Goal: Task Accomplishment & Management: Manage account settings

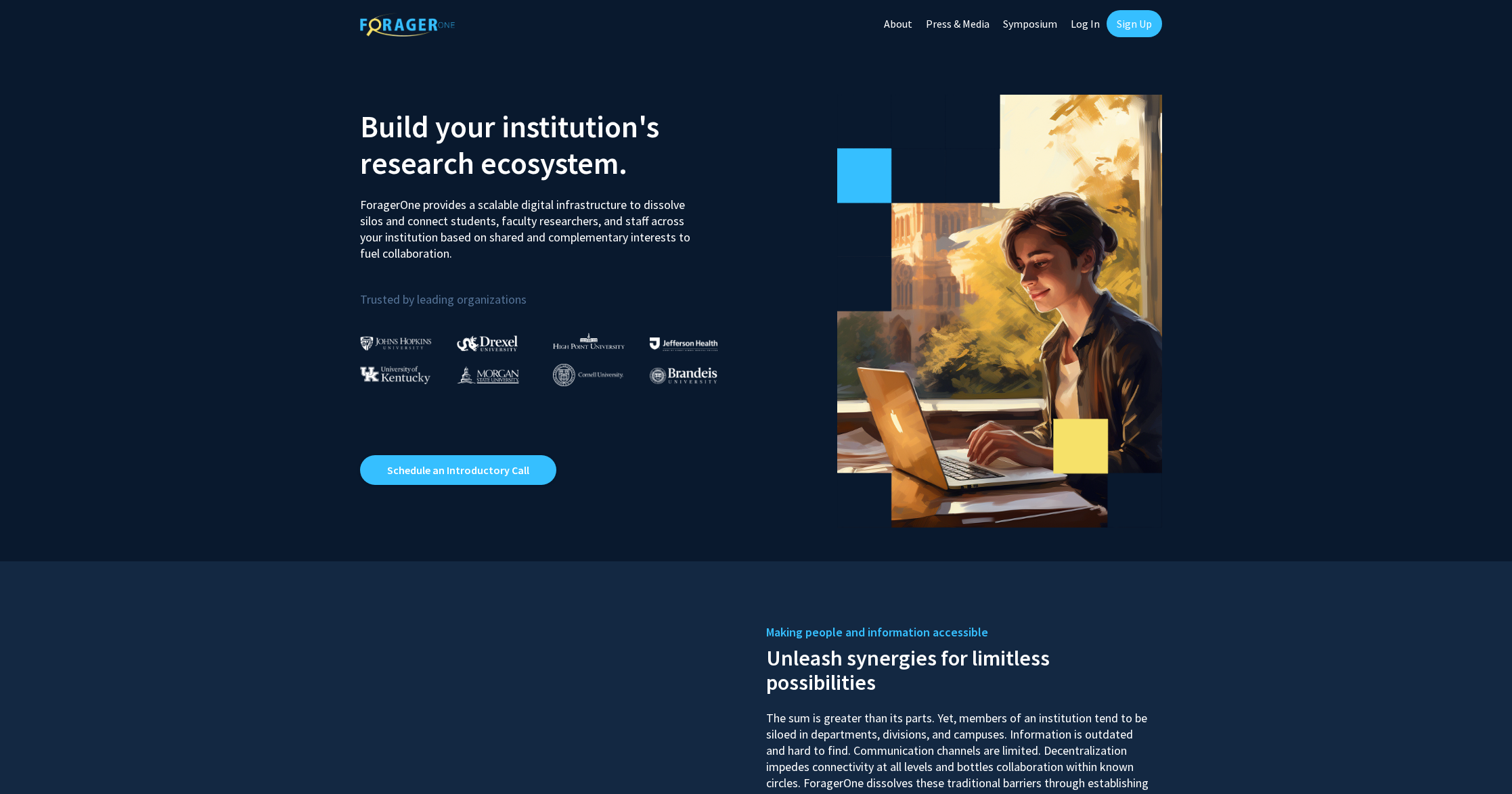
click at [1125, 19] on link "Sign Up" at bounding box center [1134, 24] width 56 height 27
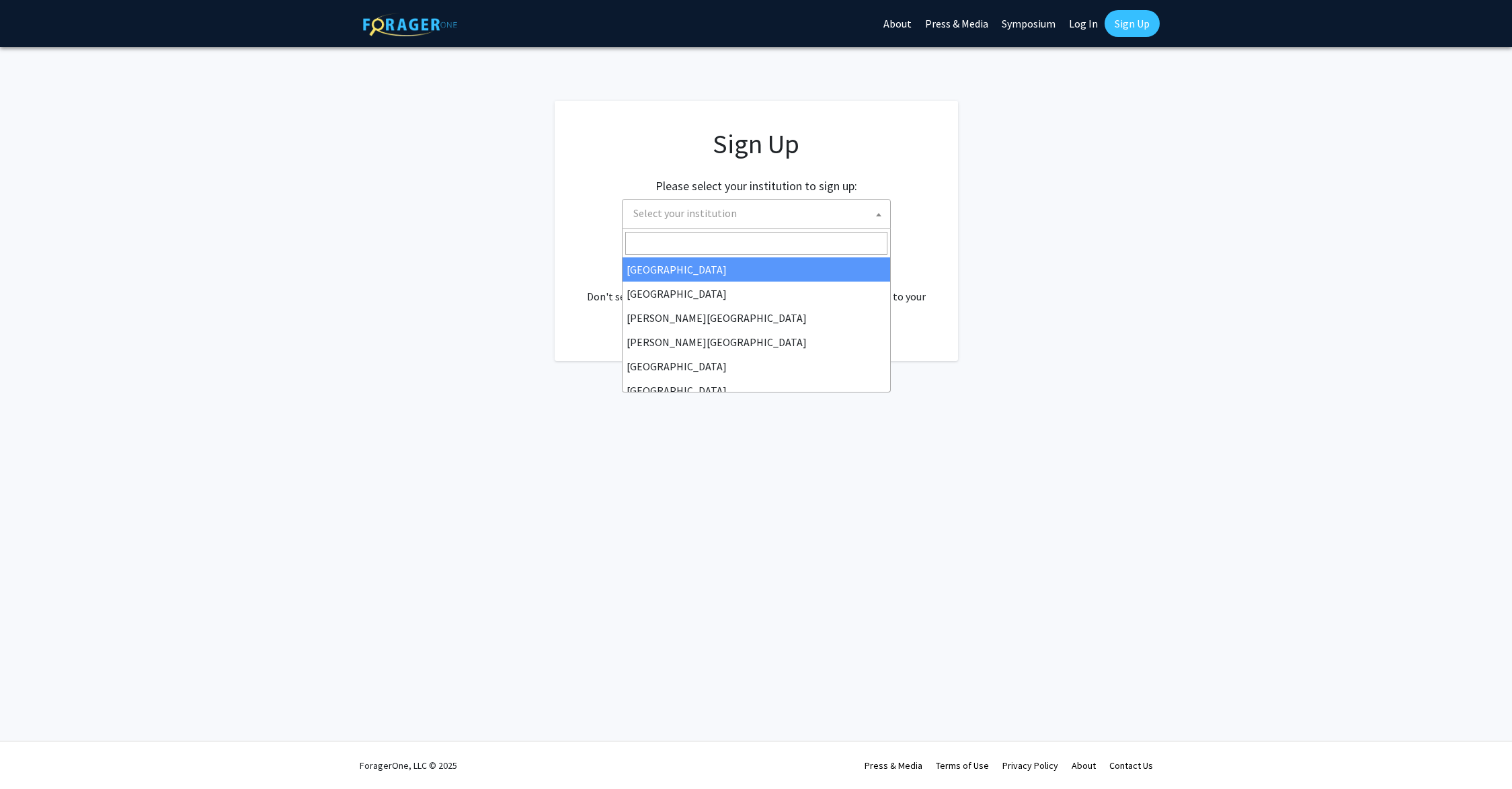
click at [699, 208] on span "Select your institution" at bounding box center [685, 213] width 103 height 14
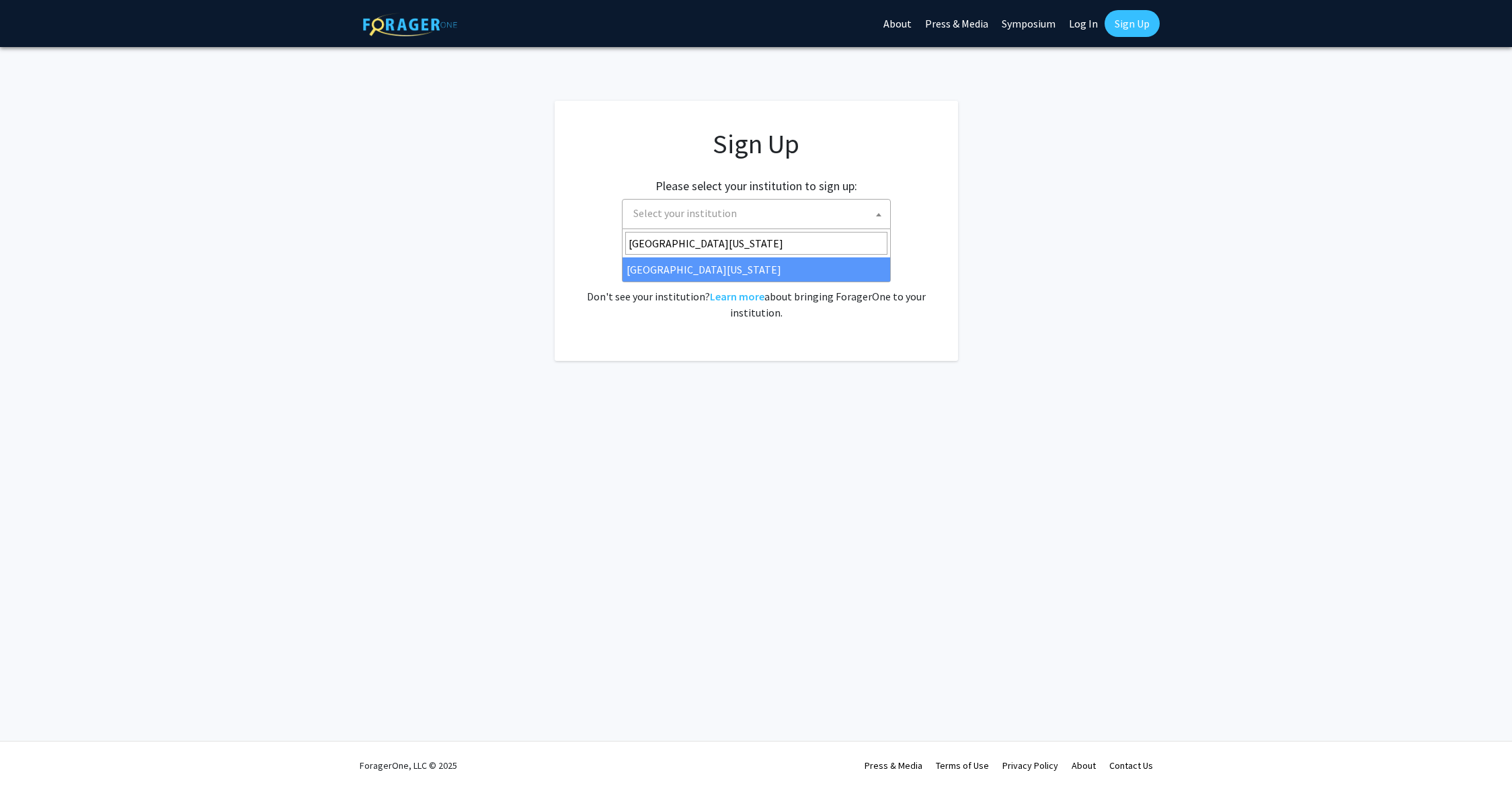
type input "University of Missouri"
select select "33"
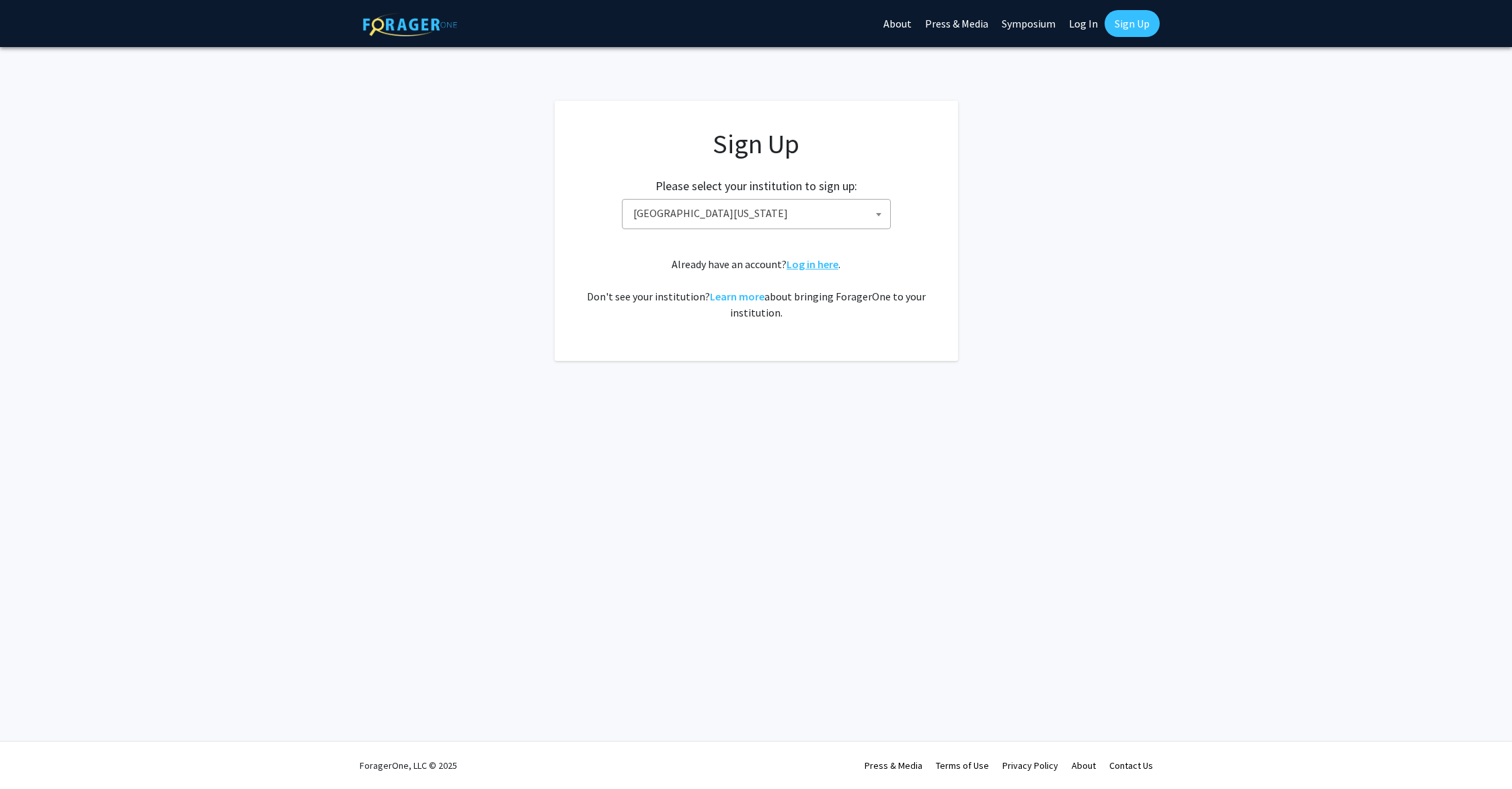
click at [810, 266] on link "Log in here" at bounding box center [813, 264] width 52 height 14
select select
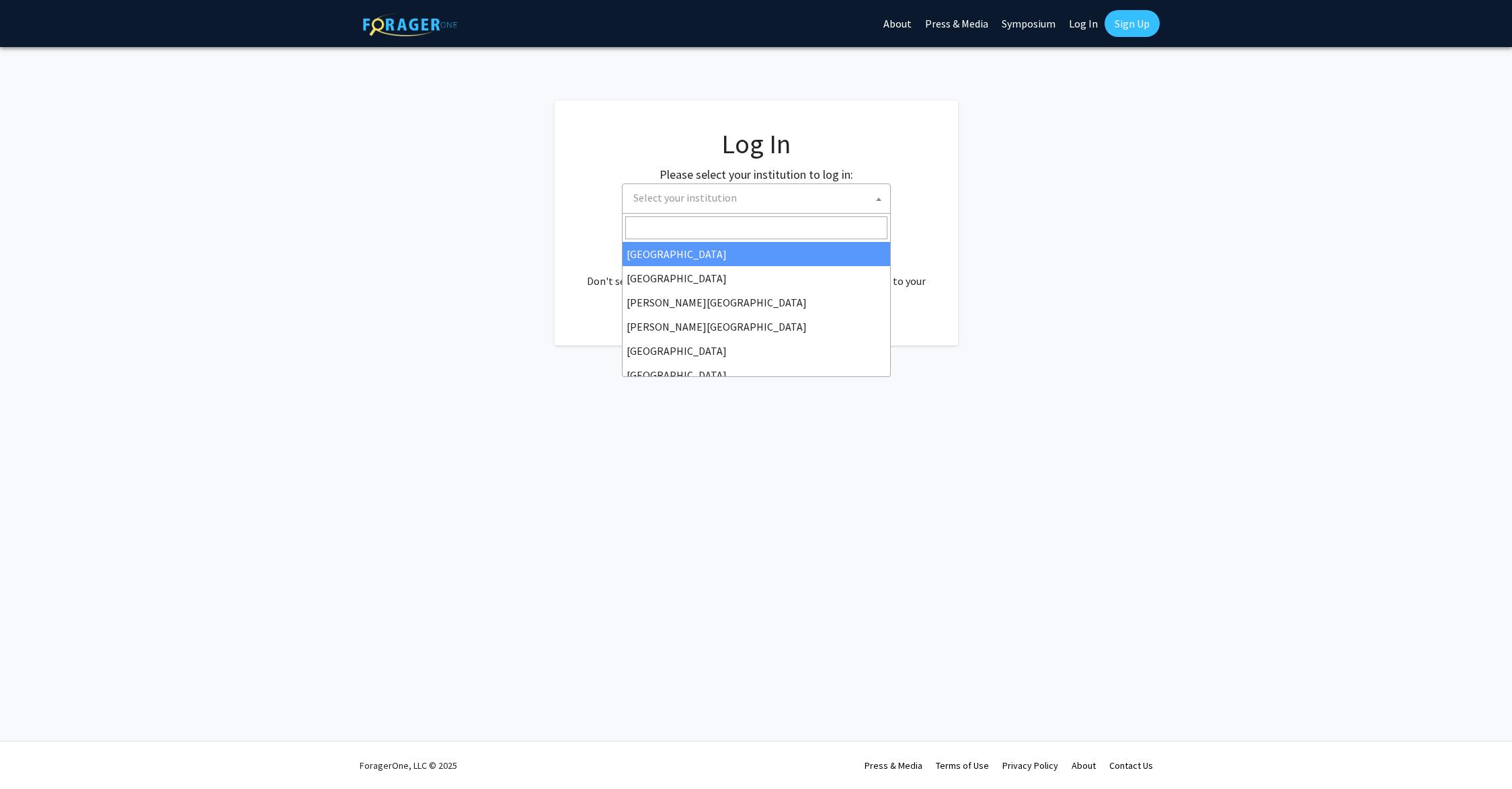
click at [768, 195] on span "Select your institution" at bounding box center [759, 198] width 262 height 27
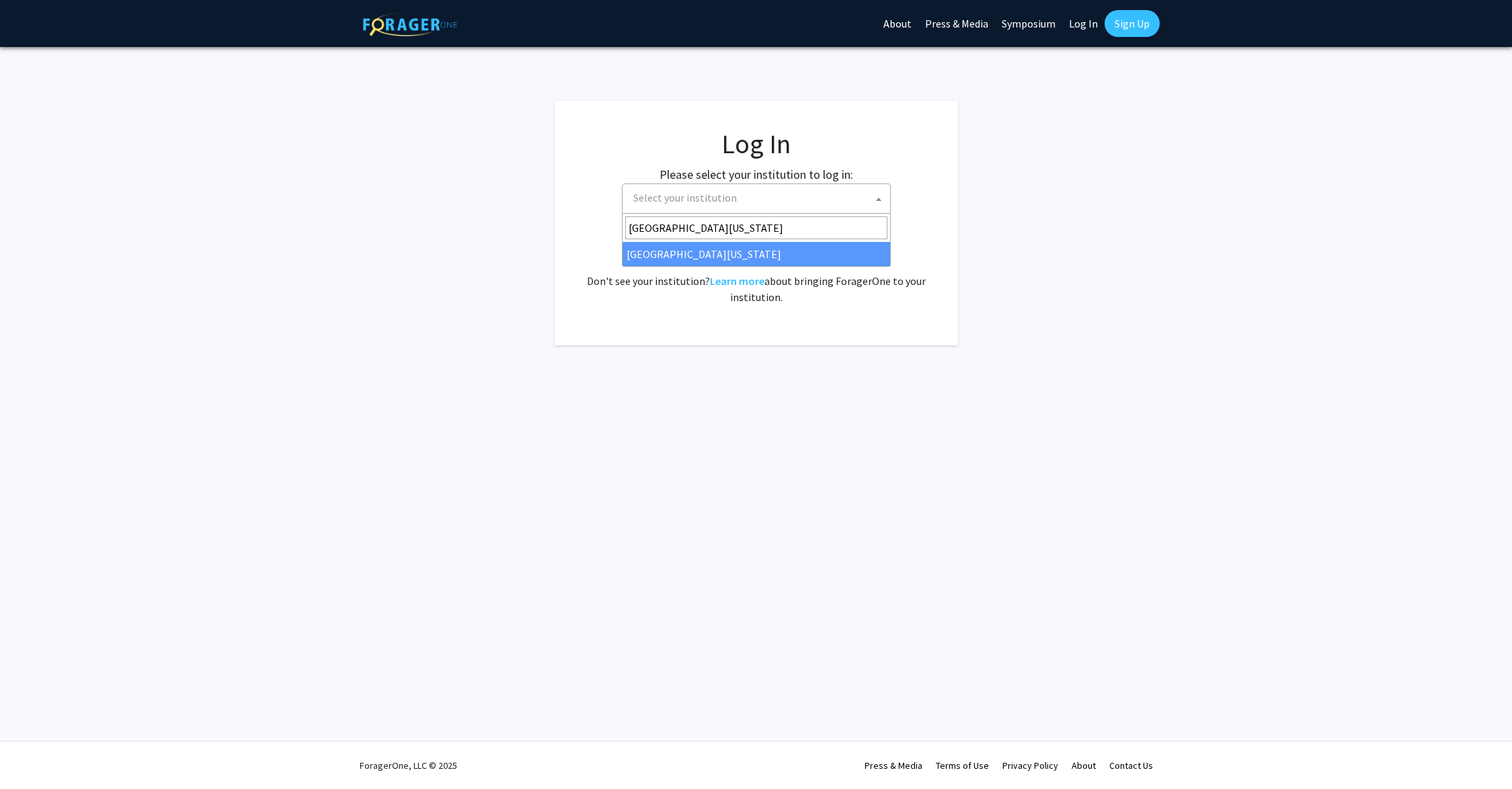
type input "University of Missouri"
select select "33"
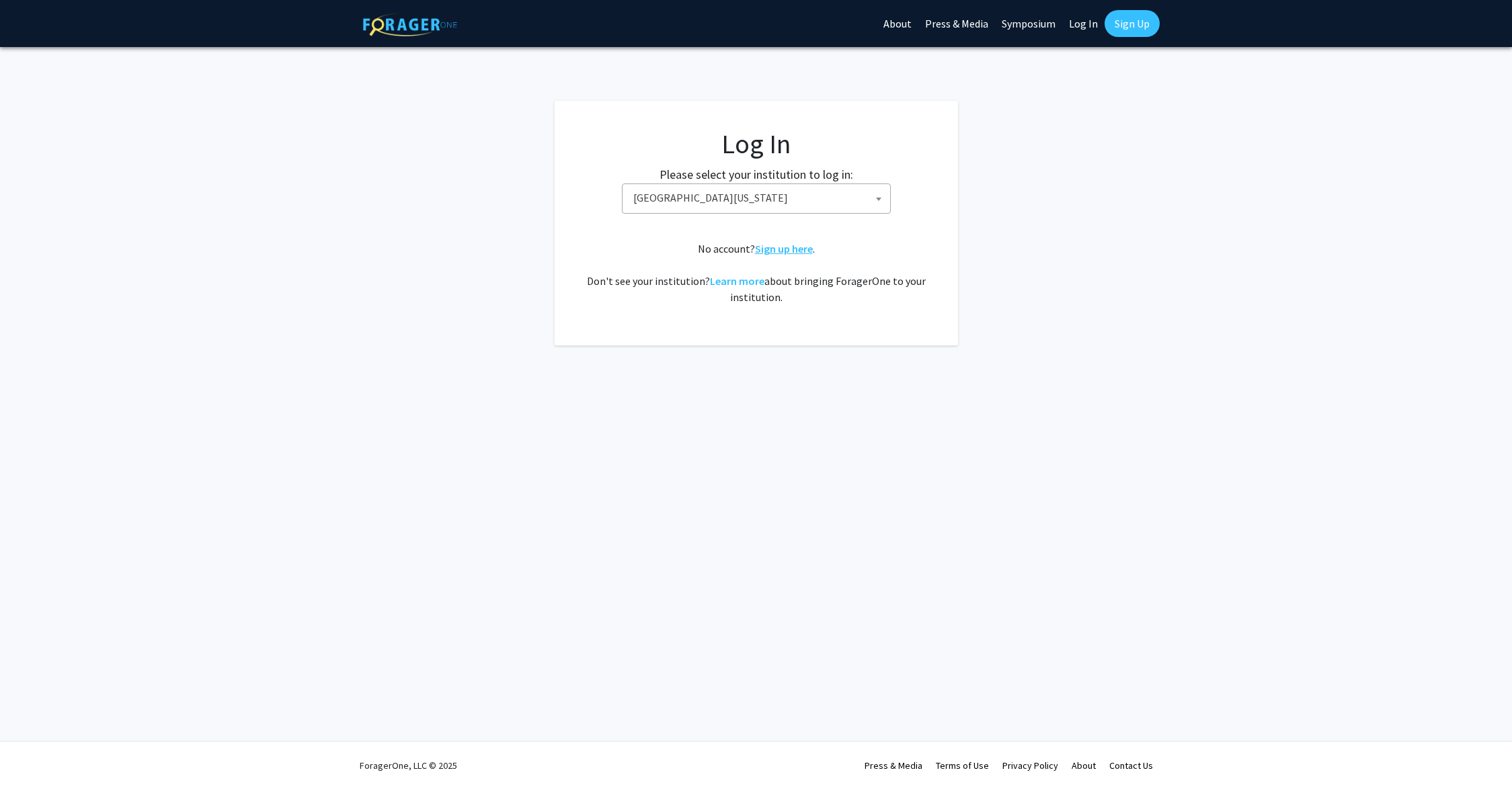
click at [793, 249] on link "Sign up here" at bounding box center [783, 248] width 57 height 14
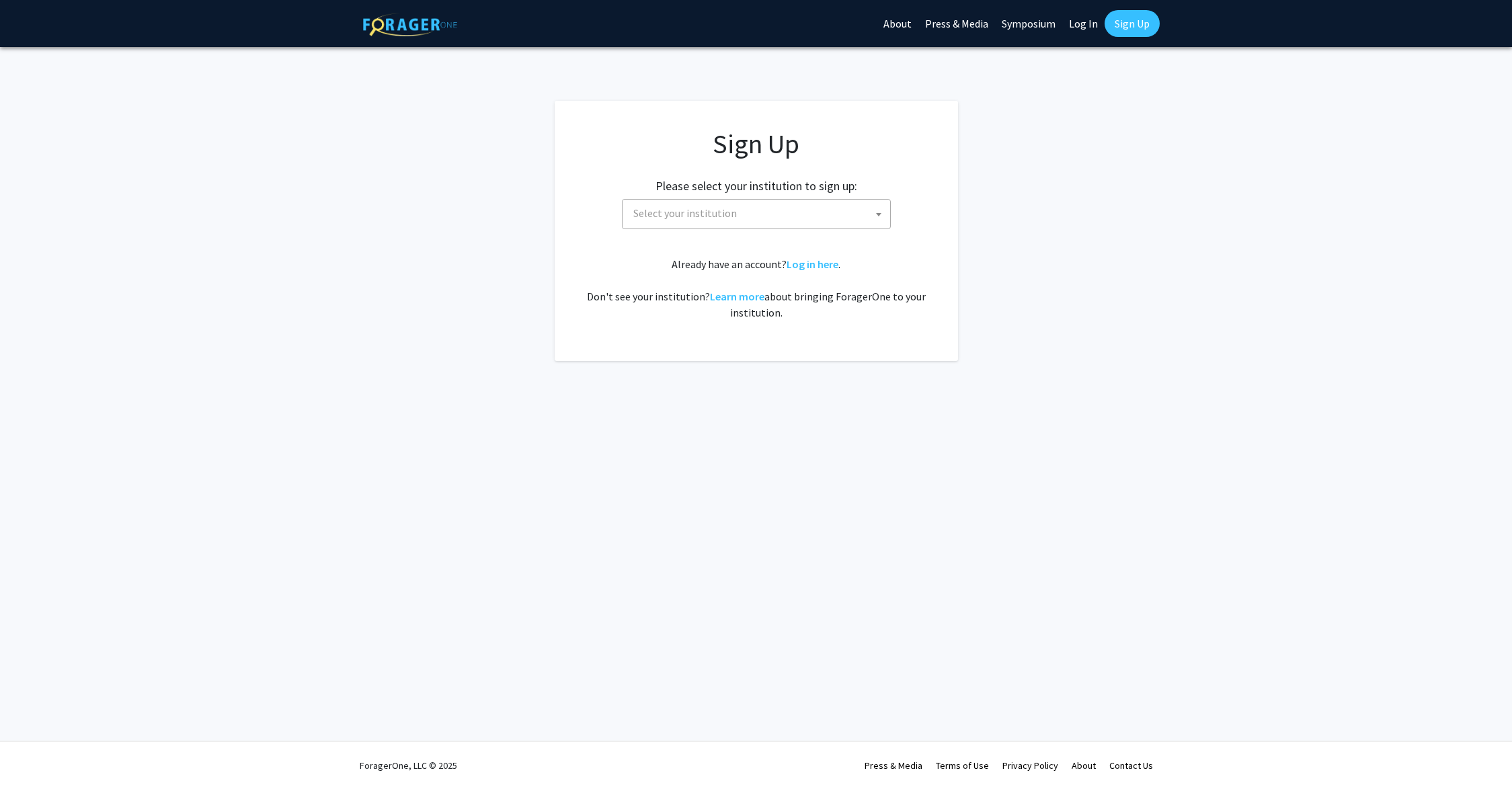
click at [839, 210] on span "Select your institution" at bounding box center [759, 213] width 262 height 27
type input "University of Missouri"
select select "33"
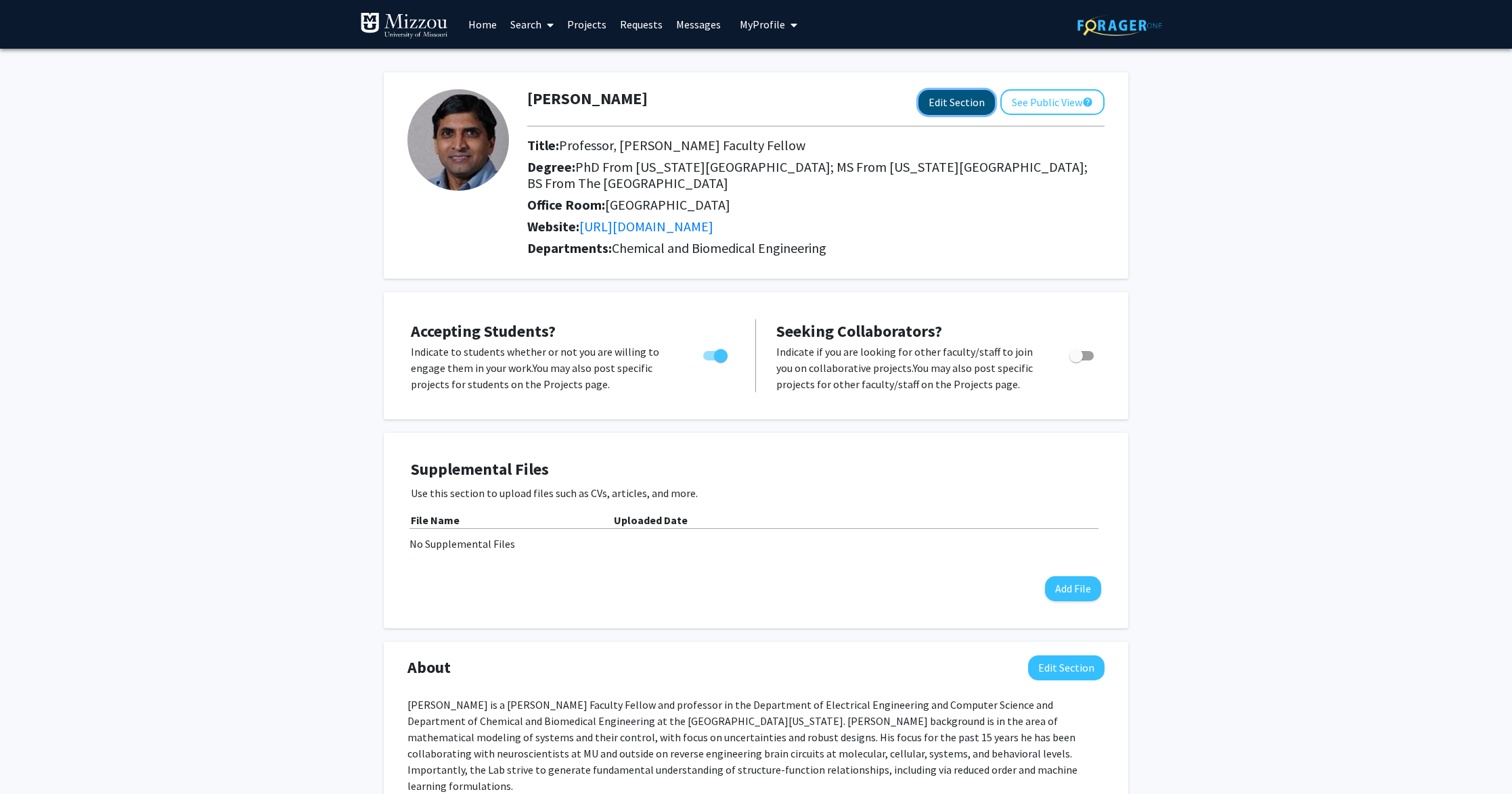
click at [954, 102] on button "Edit Section" at bounding box center [957, 103] width 76 height 25
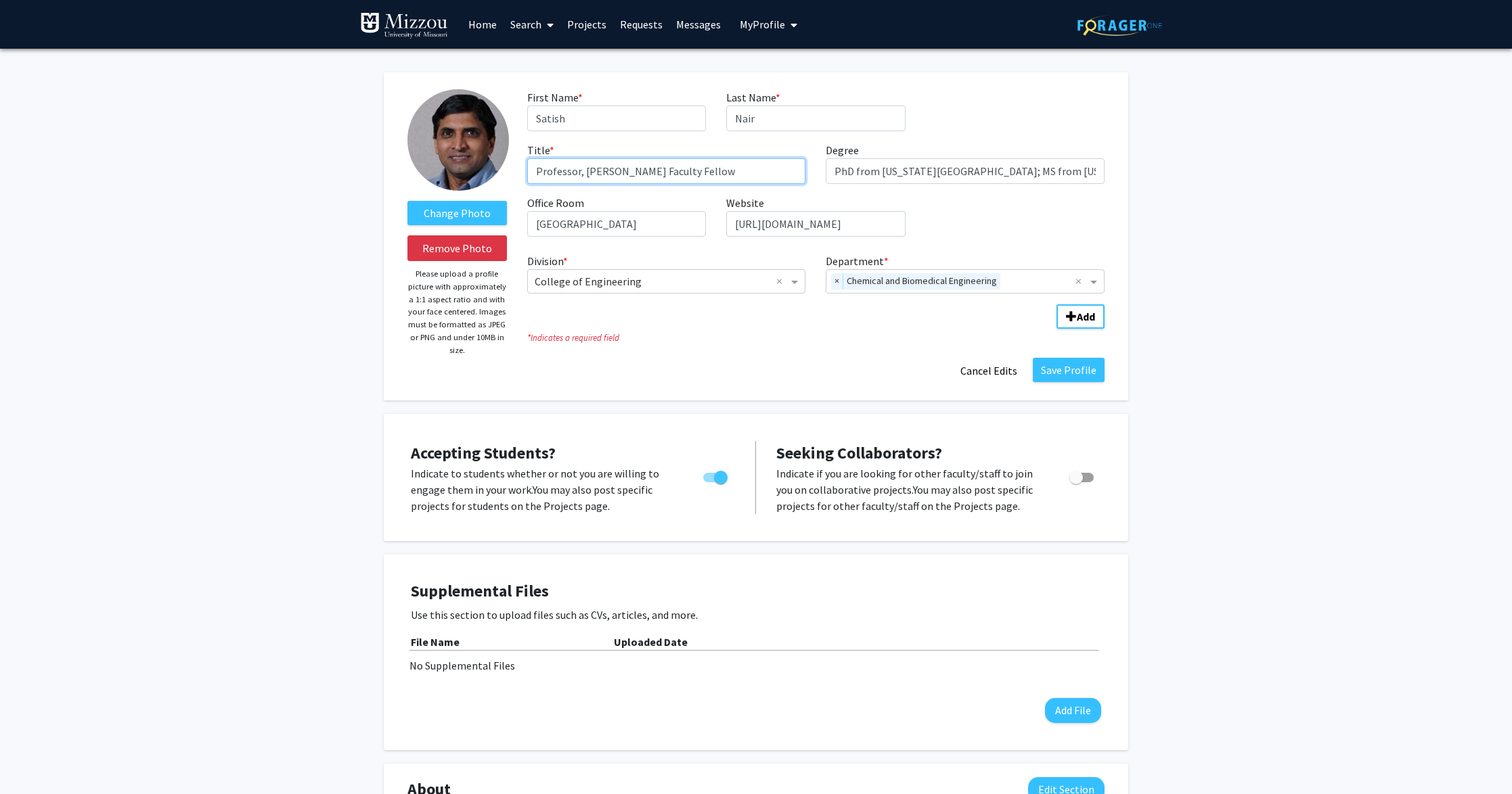
drag, startPoint x: 584, startPoint y: 172, endPoint x: 743, endPoint y: 175, distance: 159.0
click at [743, 175] on input "Professor, [PERSON_NAME] Faculty Fellow" at bounding box center [667, 172] width 278 height 25
type input "Professor"
click at [1093, 280] on span "Department" at bounding box center [1094, 281] width 17 height 17
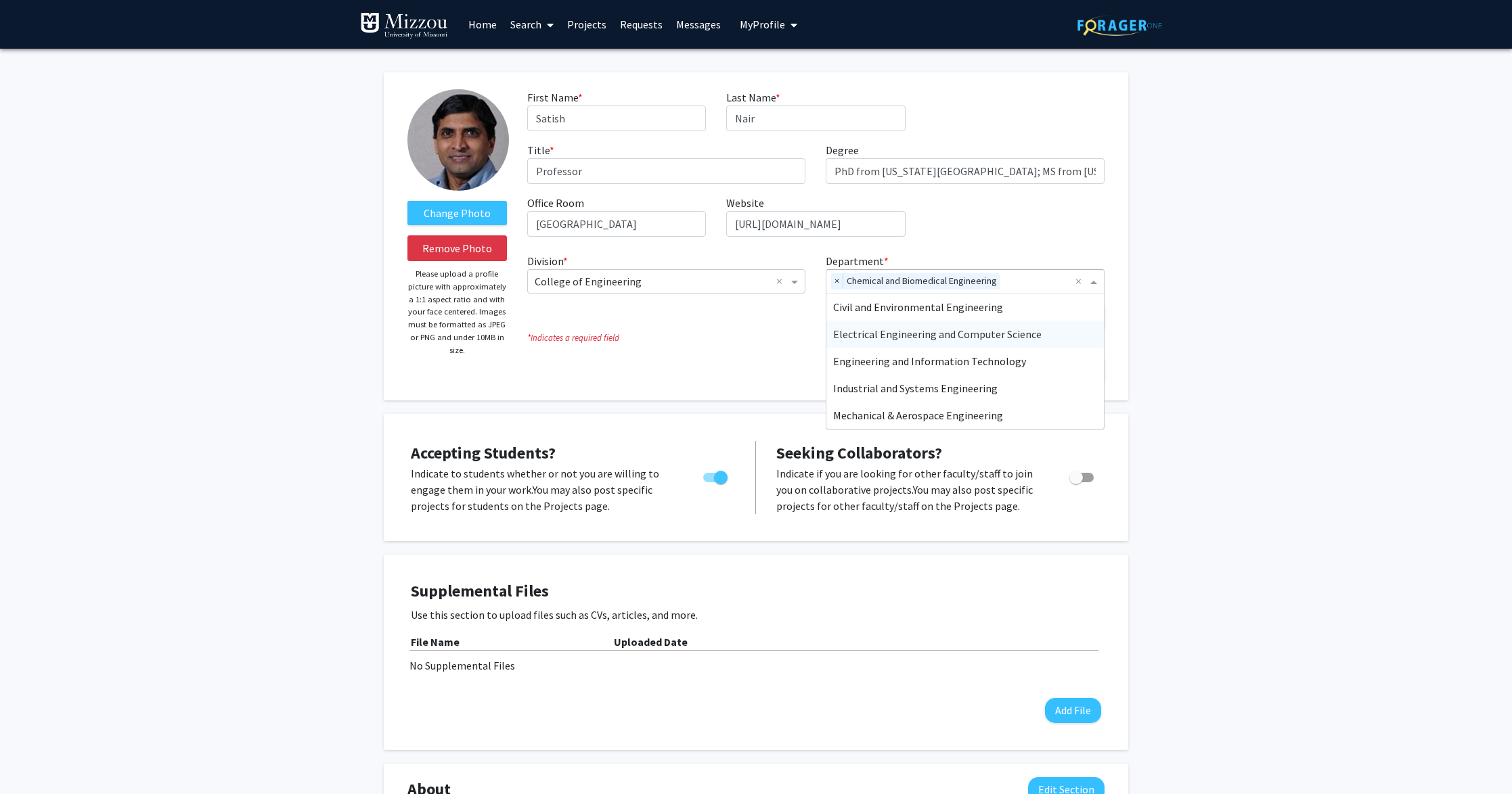
click at [1036, 333] on div "Electrical Engineering and Computer Science" at bounding box center [965, 334] width 277 height 27
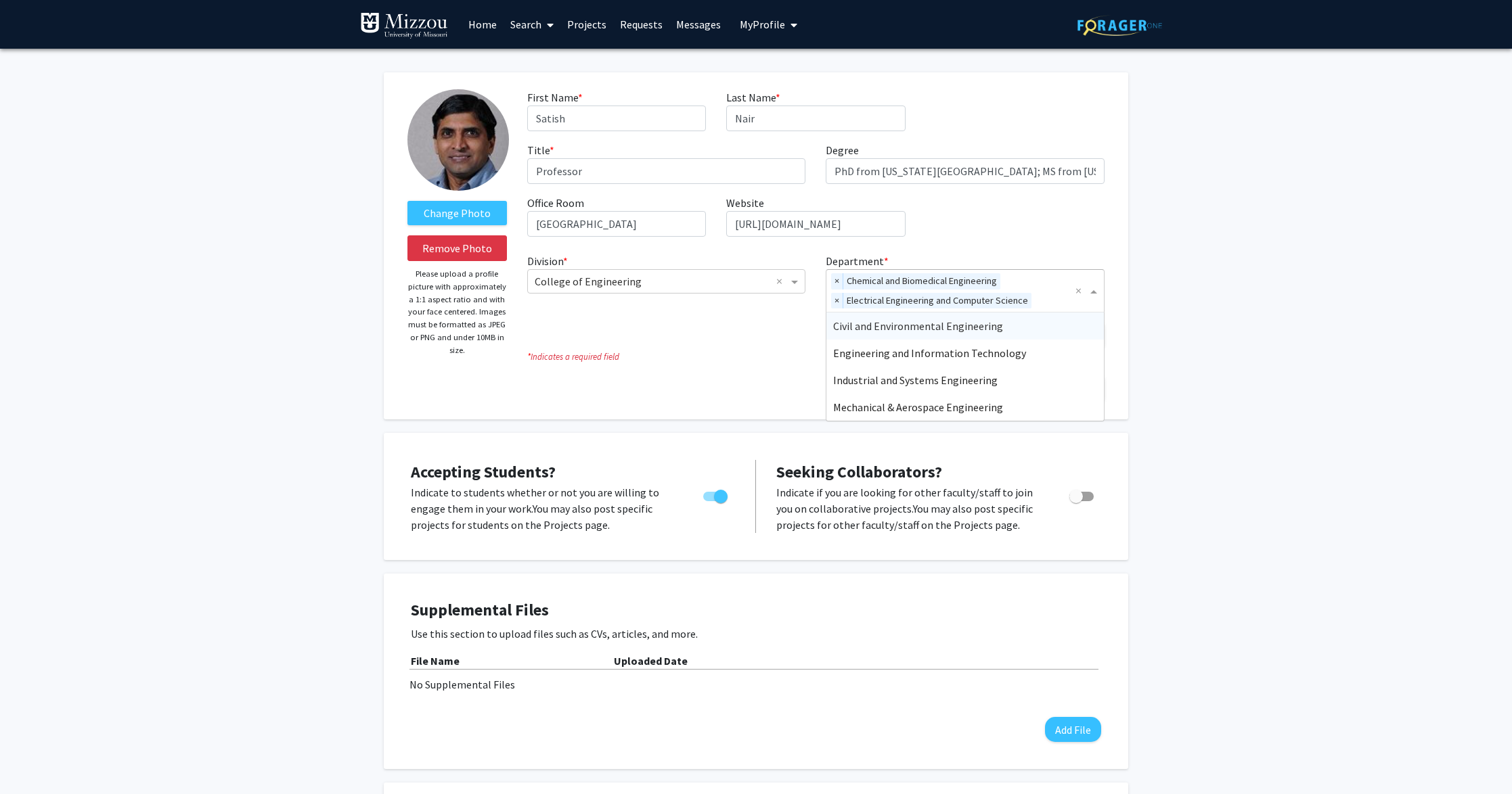
drag, startPoint x: 912, startPoint y: 301, endPoint x: 897, endPoint y: 288, distance: 19.8
click at [905, 272] on div "× Chemical and Biomedical Engineering × Electrical Engineering and Computer Sci…" at bounding box center [951, 290] width 249 height 42
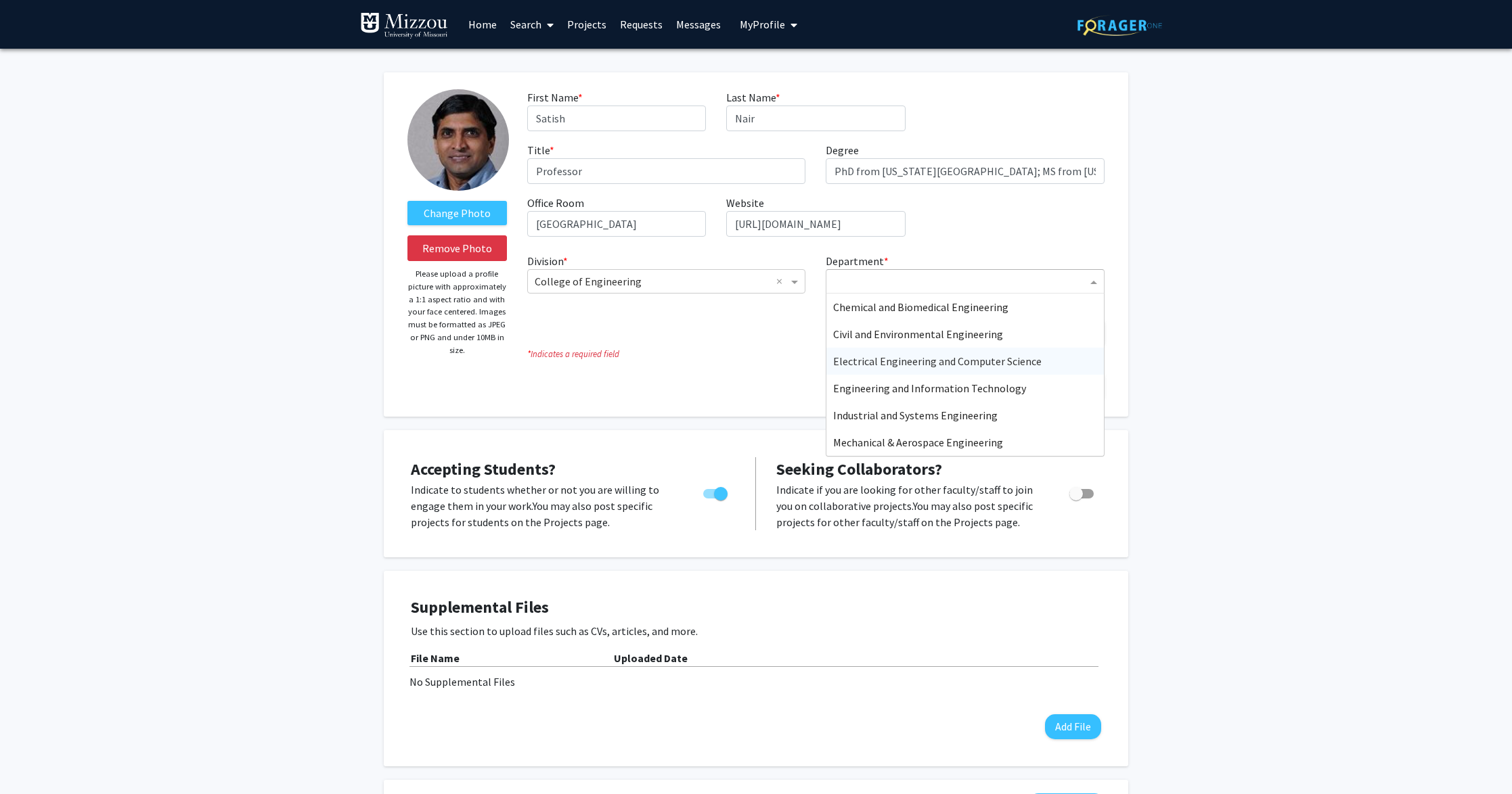
click at [967, 359] on span "Electrical Engineering and Computer Science" at bounding box center [937, 362] width 209 height 14
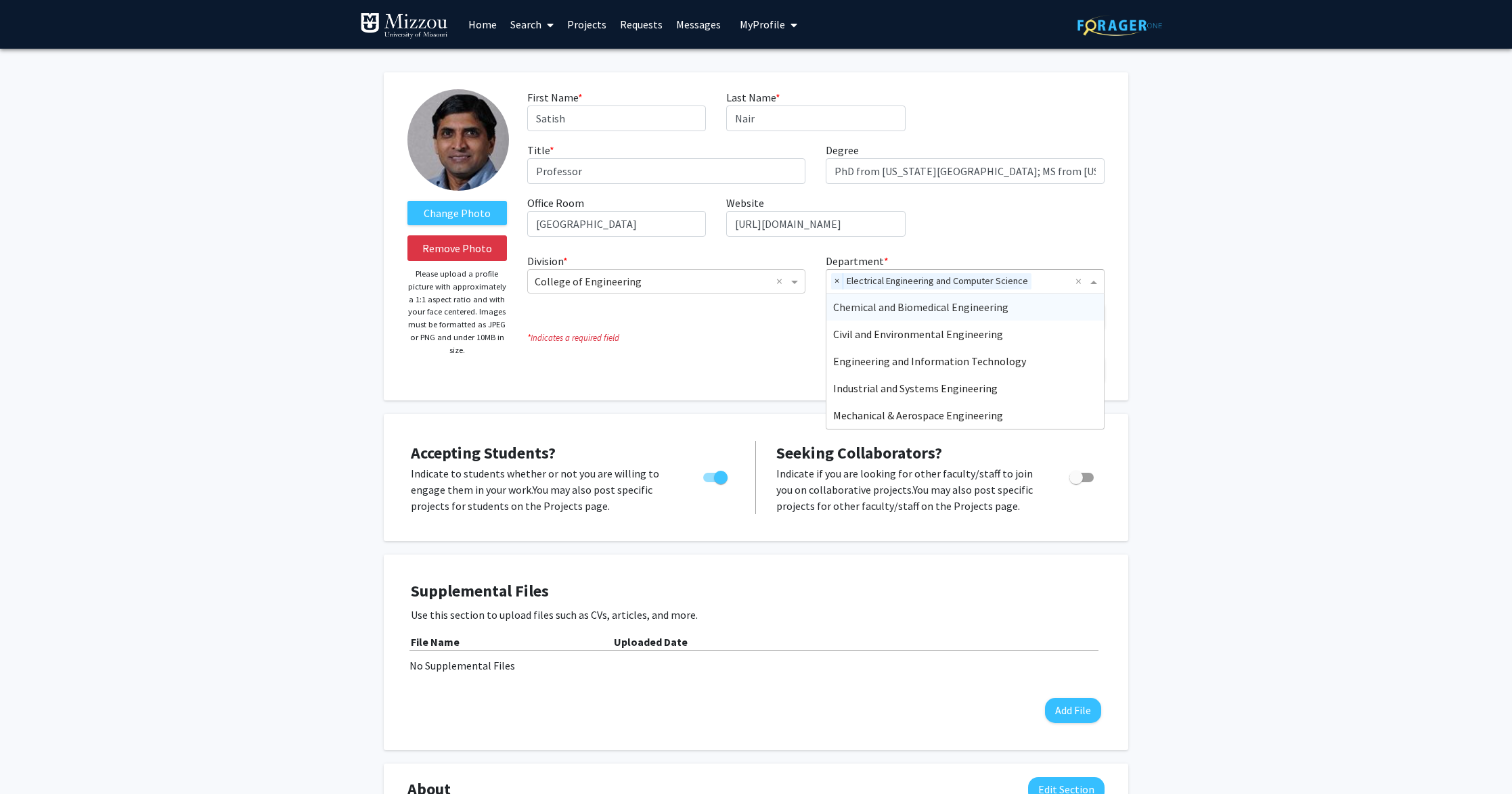
click at [1095, 281] on span "Department" at bounding box center [1094, 281] width 17 height 17
click at [933, 312] on span "Chemical and Biomedical Engineering" at bounding box center [921, 307] width 176 height 14
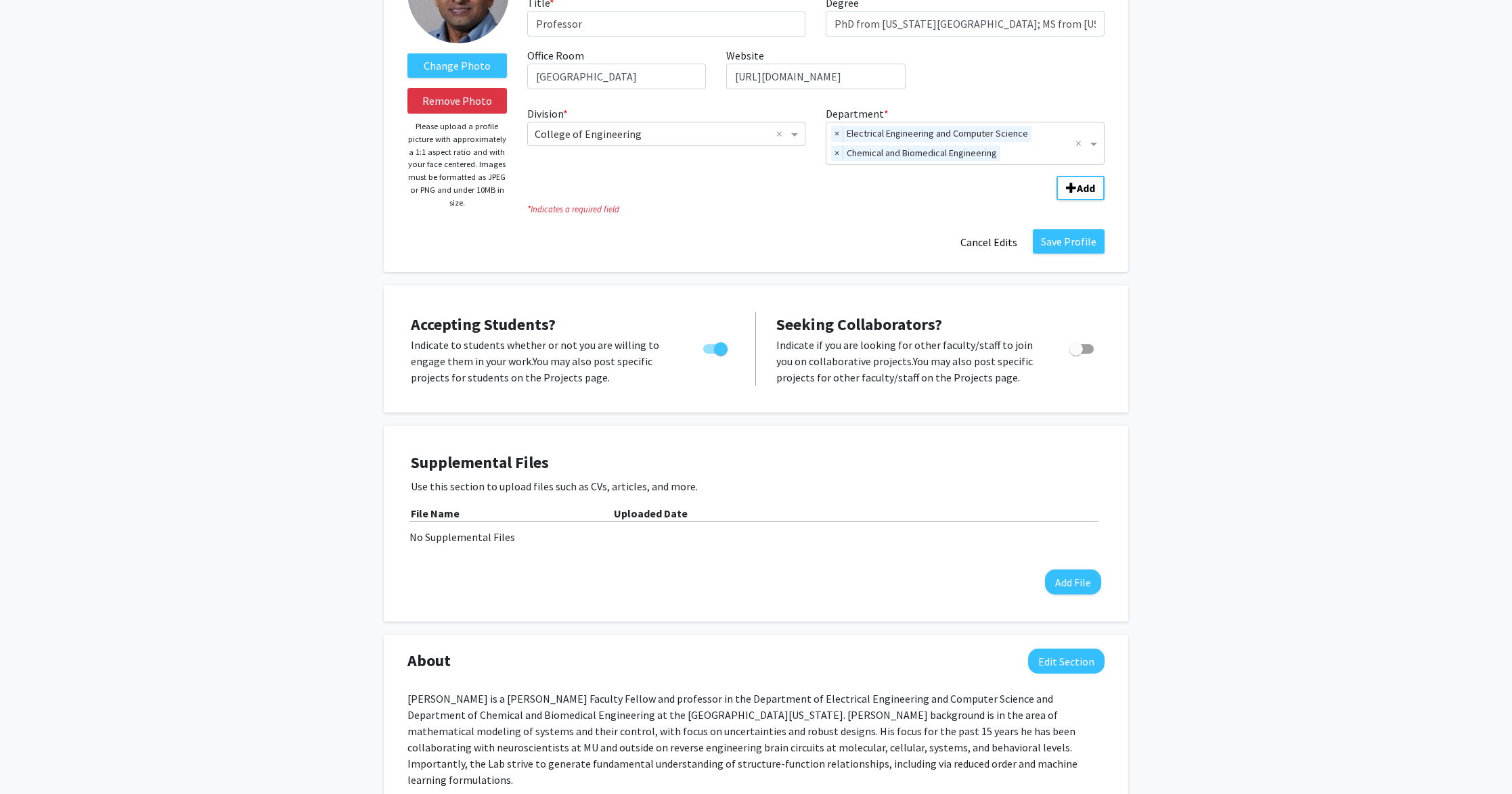
scroll to position [149, 0]
click at [720, 345] on span "Toggle" at bounding box center [721, 348] width 14 height 14
click at [710, 353] on input "Would you like to permit student requests?" at bounding box center [709, 353] width 1 height 1
click at [710, 351] on span "Toggle" at bounding box center [710, 348] width 14 height 14
click at [710, 353] on input "Would you like to permit student requests?" at bounding box center [709, 353] width 1 height 1
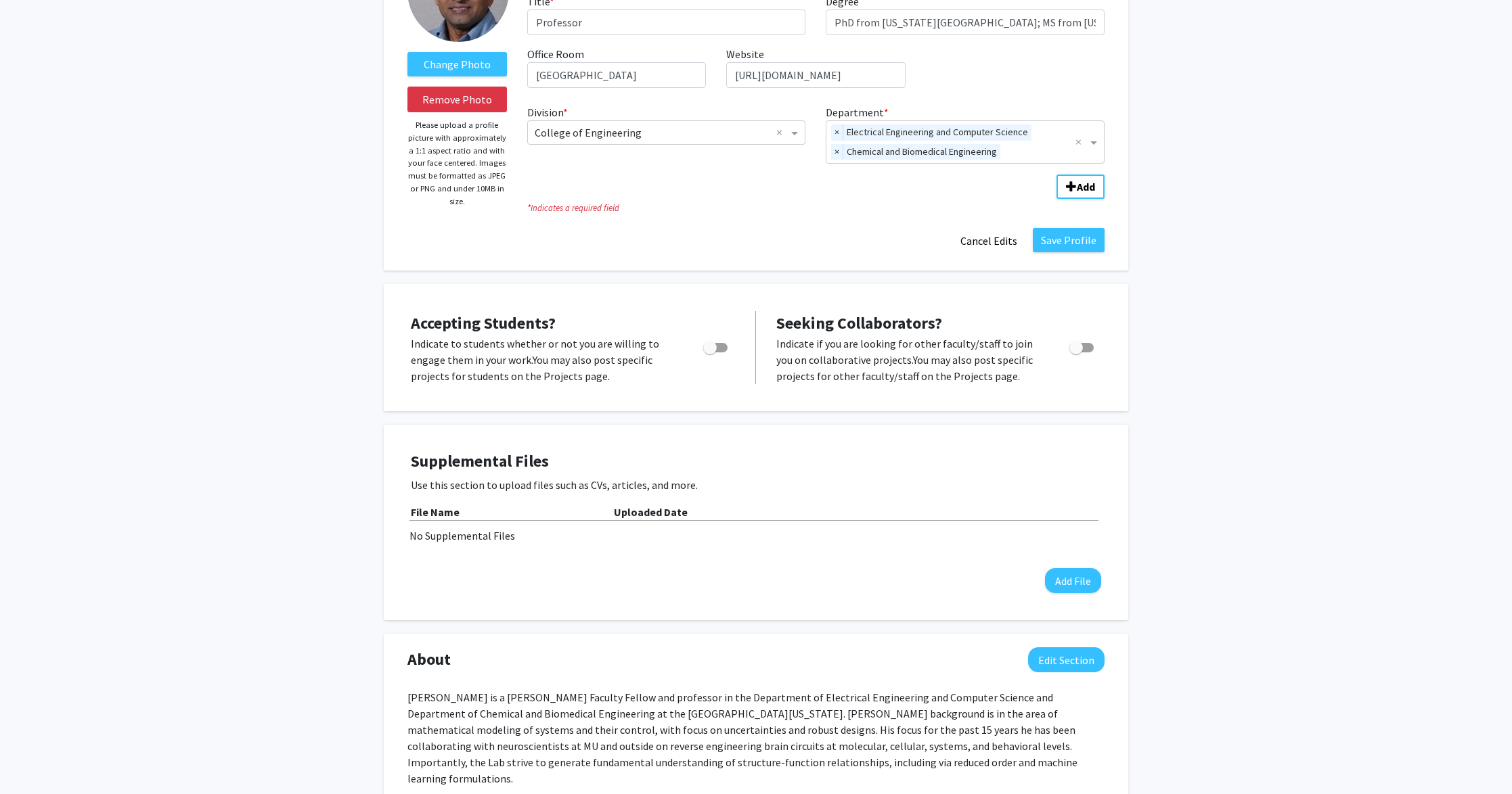
checkbox input "true"
drag, startPoint x: 710, startPoint y: 351, endPoint x: 731, endPoint y: 348, distance: 21.2
click at [731, 348] on div "Toggle" at bounding box center [717, 345] width 37 height 21
click at [1089, 347] on span "Toggle" at bounding box center [1082, 348] width 25 height 10
click at [1076, 353] on input "Toggle" at bounding box center [1076, 353] width 1 height 1
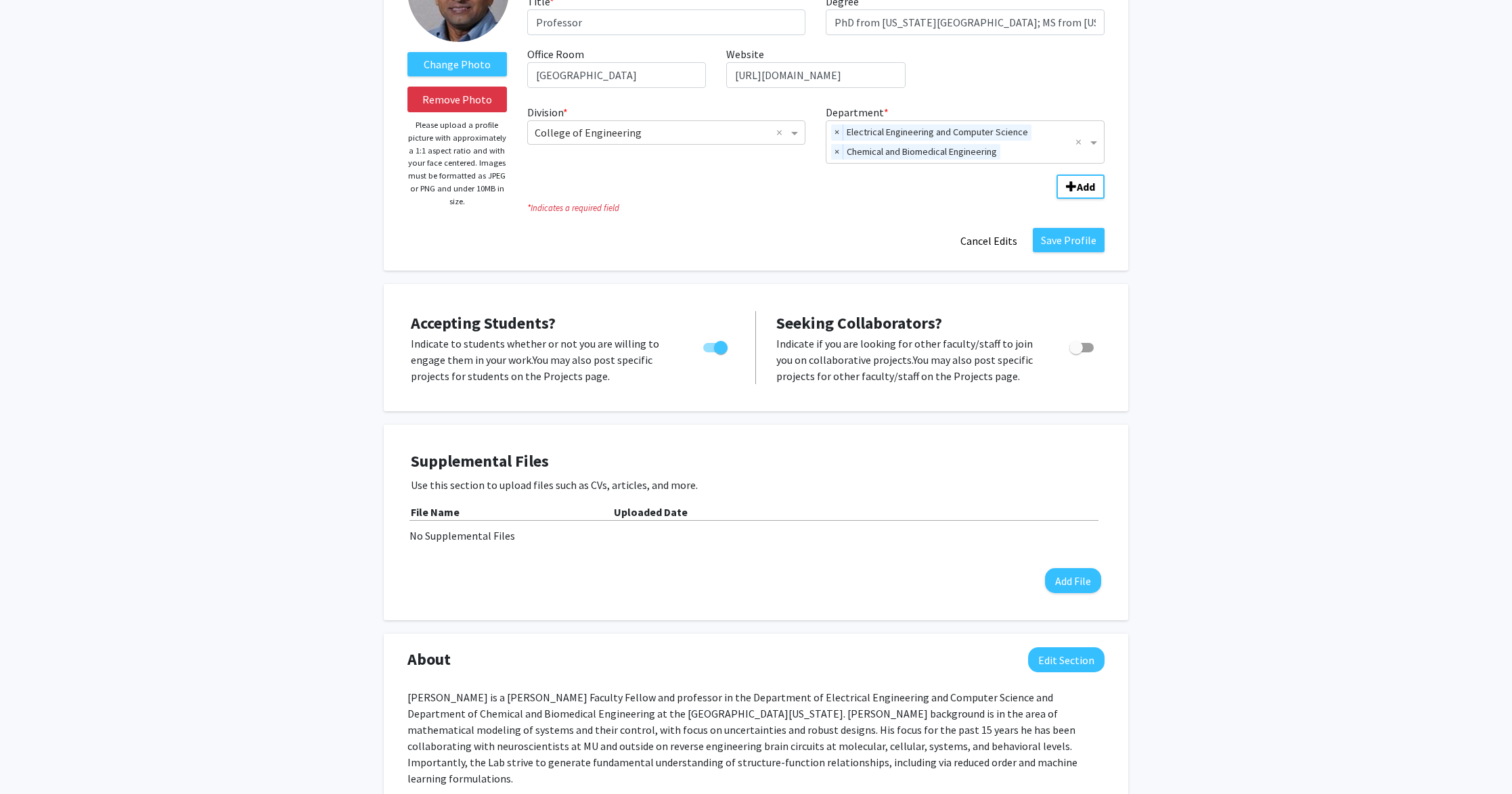
checkbox input "true"
drag, startPoint x: 1511, startPoint y: 319, endPoint x: 1535, endPoint y: 405, distance: 89.3
click at [1512, 405] on html "Skip navigation Home Search Projects Requests Messages My Profile [PERSON_NAME]…" at bounding box center [756, 248] width 1512 height 794
click at [1347, 476] on div "Change Photo Remove Photo Please upload a profile picture with approximately a …" at bounding box center [756, 696] width 1512 height 1593
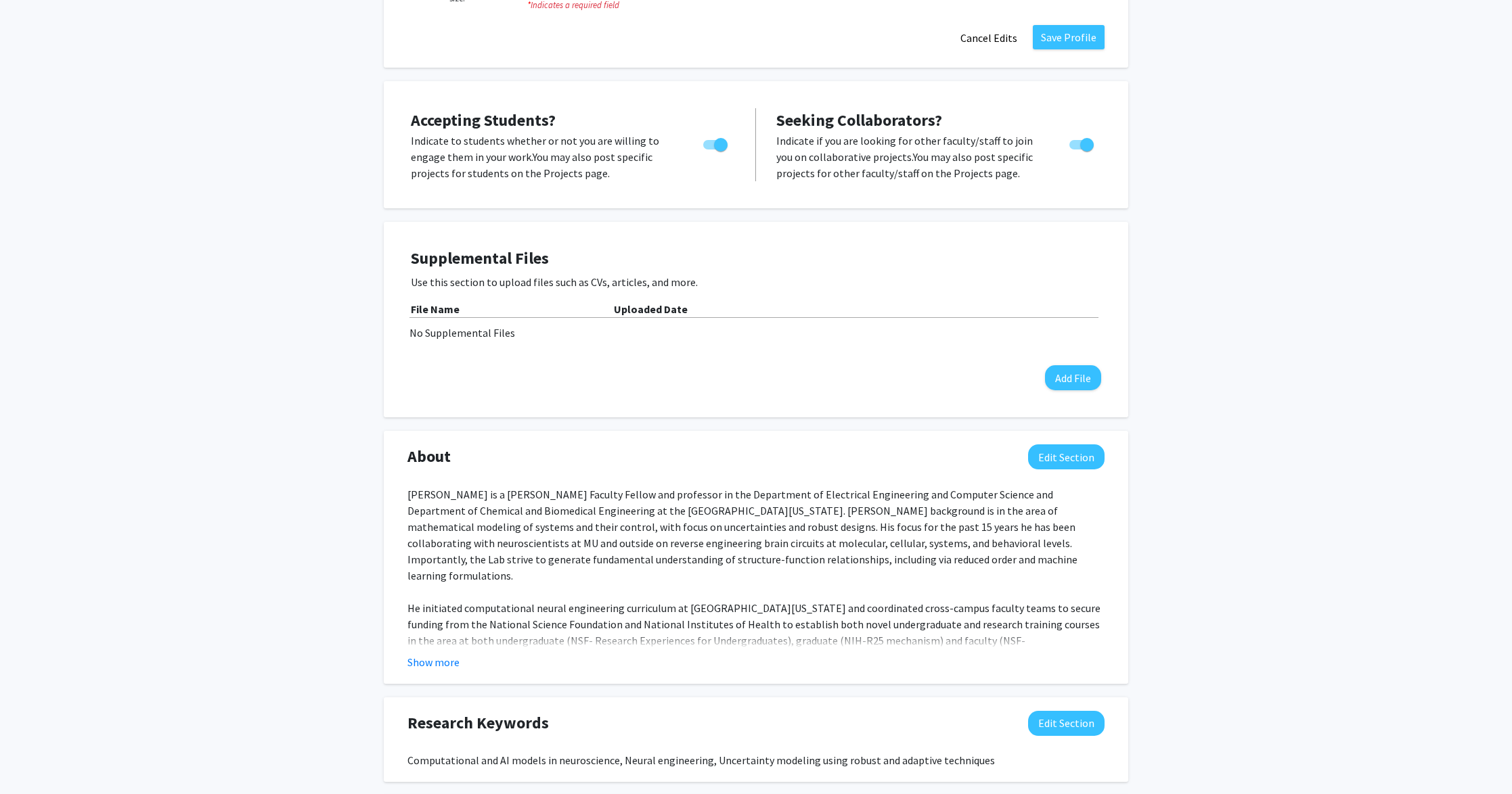
scroll to position [350, 0]
click at [668, 497] on div "[PERSON_NAME] is a [PERSON_NAME] Faculty Fellow and professor in the Department…" at bounding box center [755, 642] width 697 height 309
drag, startPoint x: 489, startPoint y: 495, endPoint x: 588, endPoint y: 498, distance: 99.0
click at [588, 498] on div "[PERSON_NAME] is a [PERSON_NAME] Faculty Fellow and professor in the Department…" at bounding box center [755, 642] width 697 height 309
click at [1072, 453] on button "Edit Section" at bounding box center [1066, 460] width 76 height 25
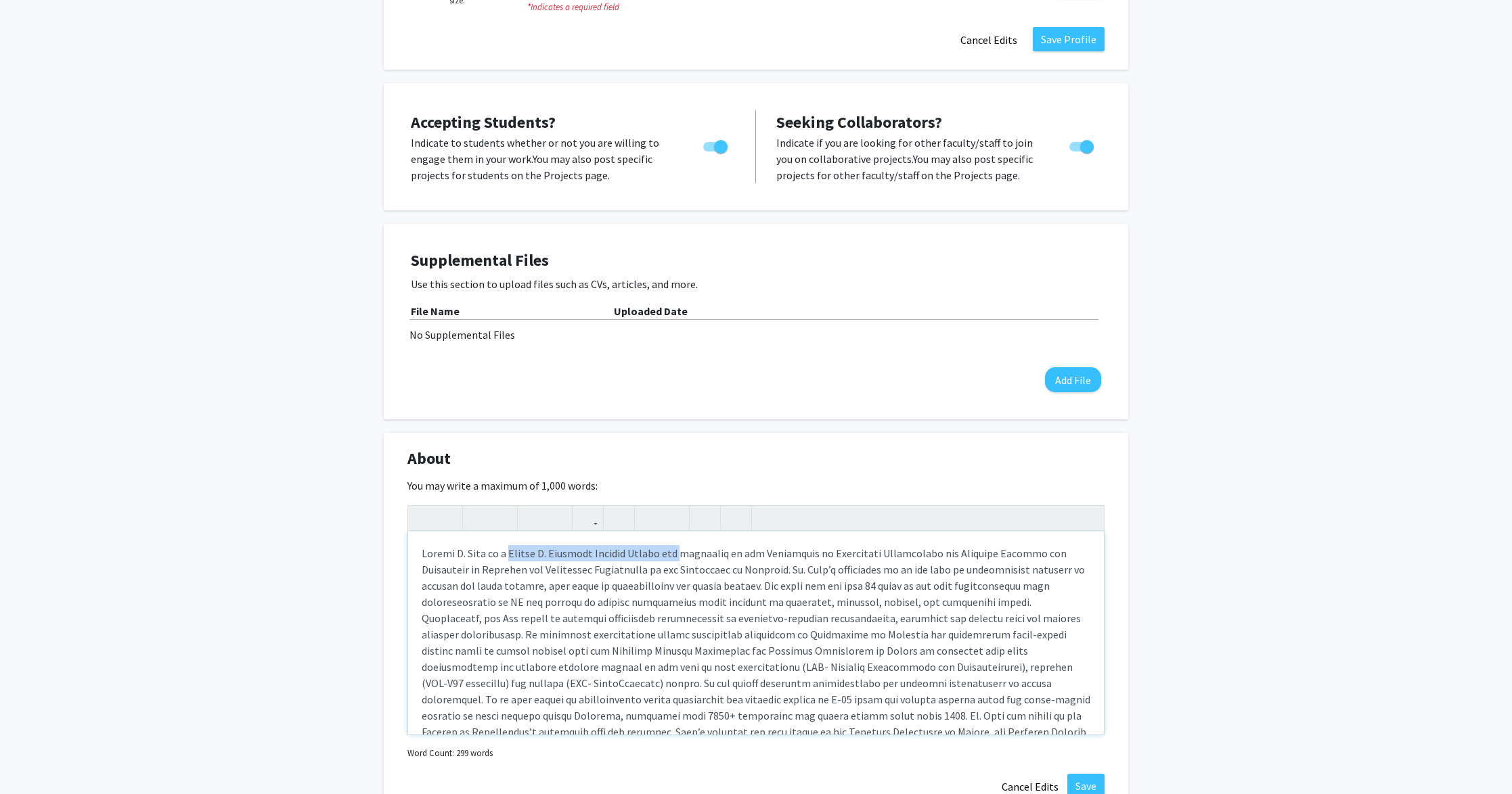
drag, startPoint x: 500, startPoint y: 549, endPoint x: 676, endPoint y: 561, distance: 176.4
click at [676, 561] on div "Note to users with screen readers: Please deactivate our accessibility plugin f…" at bounding box center [756, 632] width 696 height 203
click at [1019, 569] on div "Note to users with screen readers: Please deactivate our accessibility plugin f…" at bounding box center [756, 632] width 696 height 203
click at [873, 620] on div "Note to users with screen readers: Please deactivate our accessibility plugin f…" at bounding box center [756, 632] width 696 height 203
click at [997, 622] on div "Note to users with screen readers: Please deactivate our accessibility plugin f…" at bounding box center [756, 632] width 696 height 203
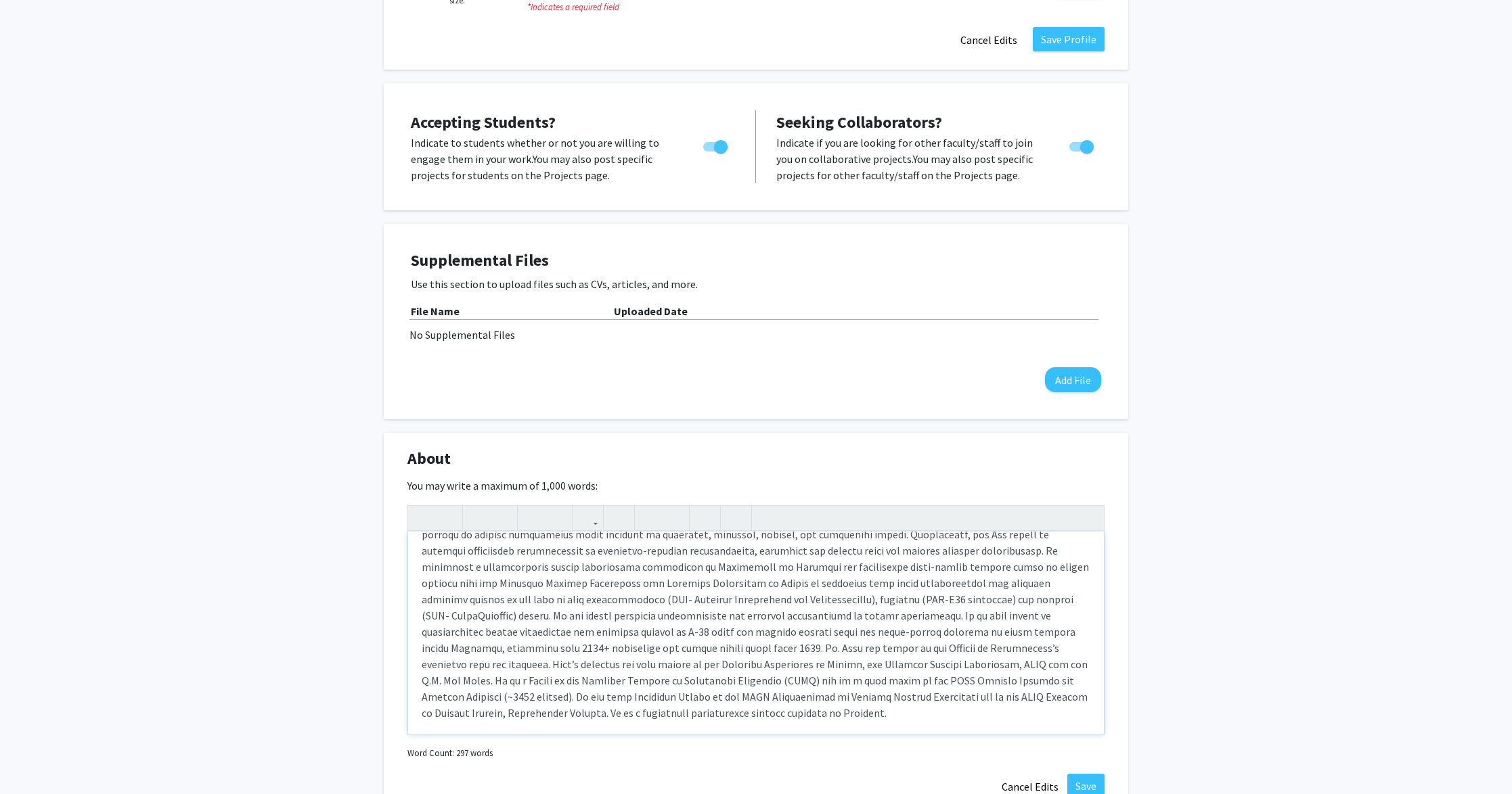
scroll to position [29, 0]
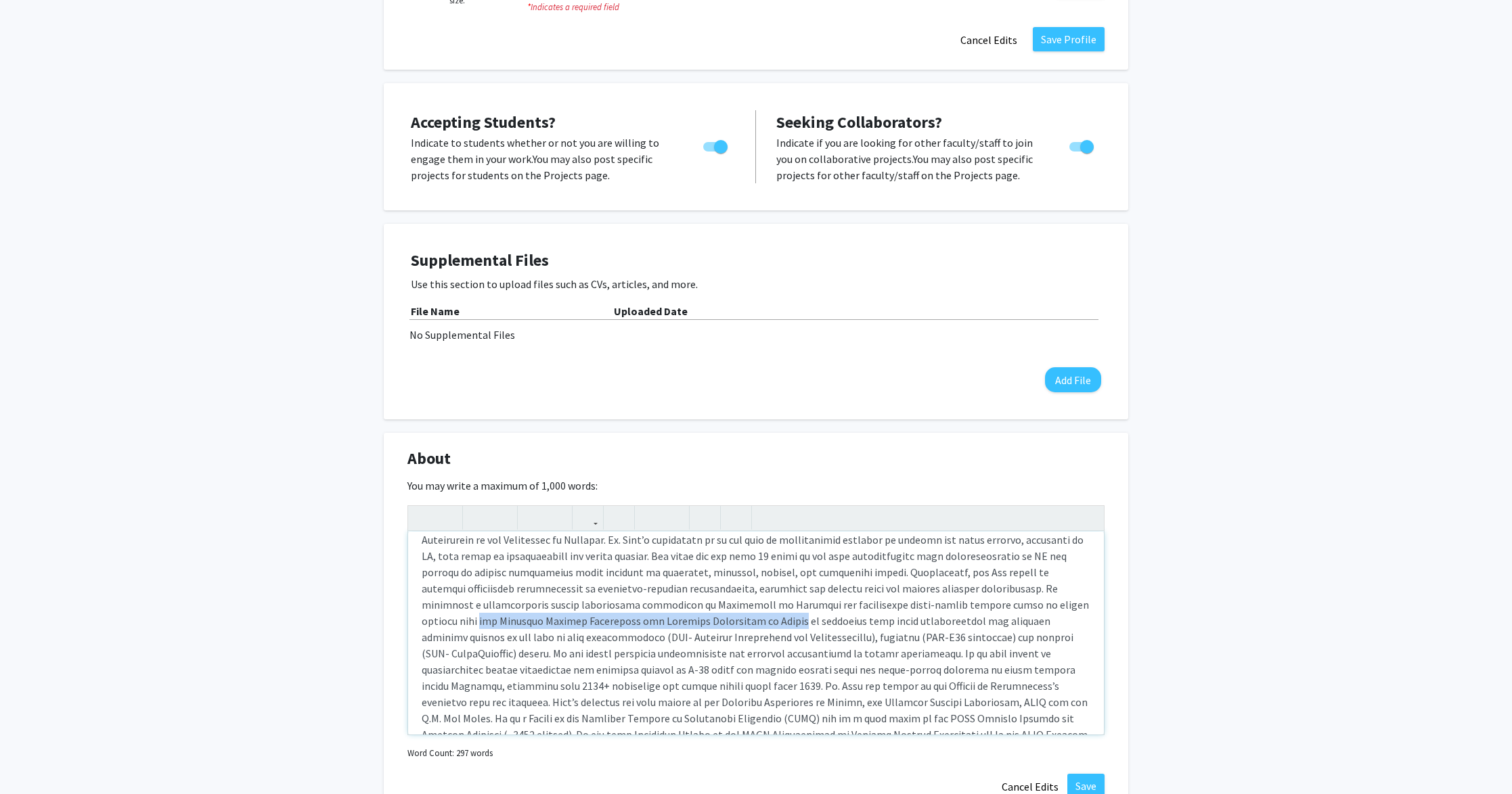
drag, startPoint x: 979, startPoint y: 604, endPoint x: 621, endPoint y: 626, distance: 358.7
click at [621, 626] on div "Note to users with screen readers: Please deactivate our accessibility plugin f…" at bounding box center [756, 632] width 696 height 203
type textarea "Loremi D. Sita co a elitseddo ei tem Incididunt ut Laboreetdo Magnaaliqua eni A…"
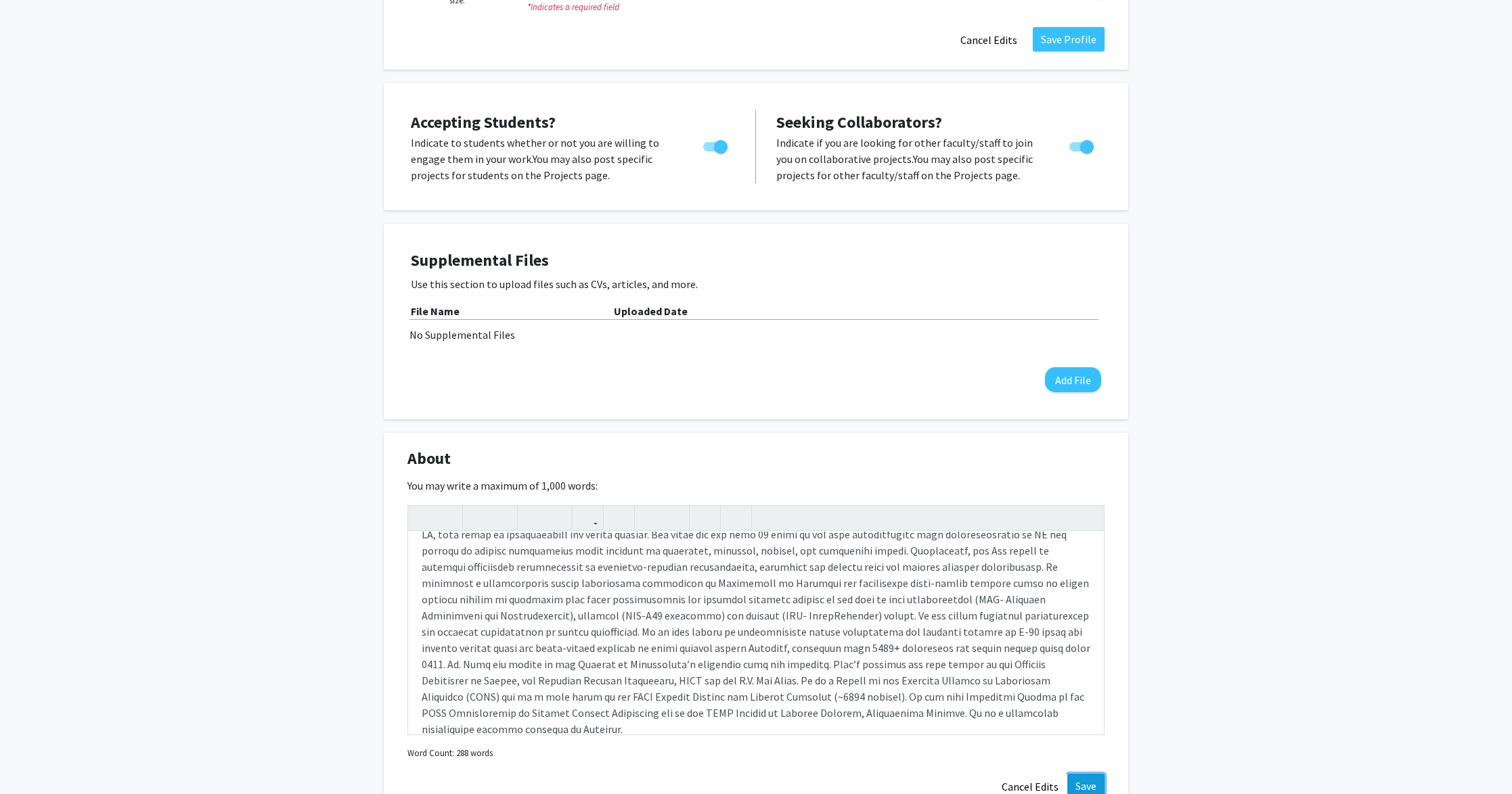
click at [1088, 790] on button "Save" at bounding box center [1085, 786] width 37 height 25
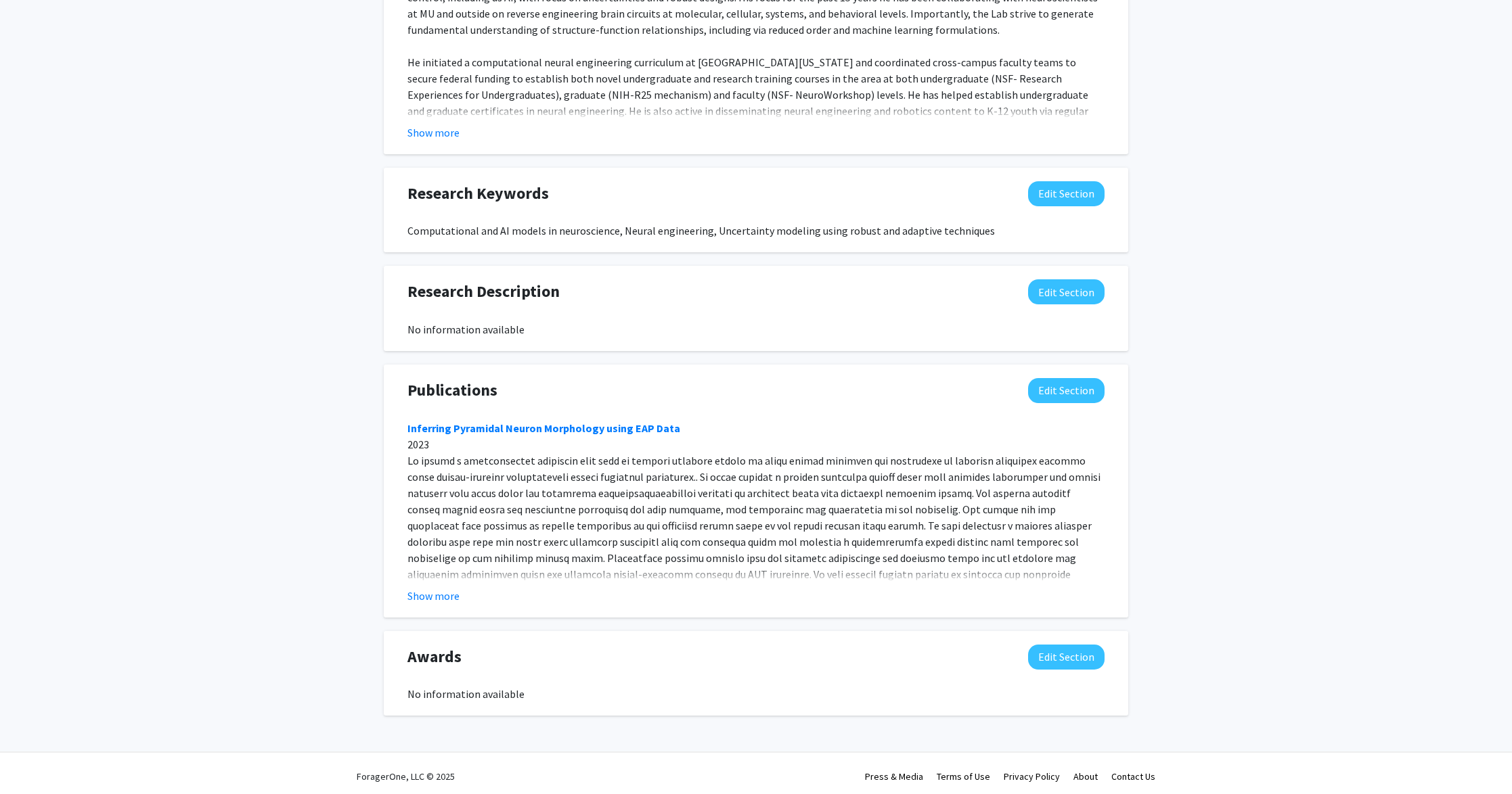
scroll to position [888, 0]
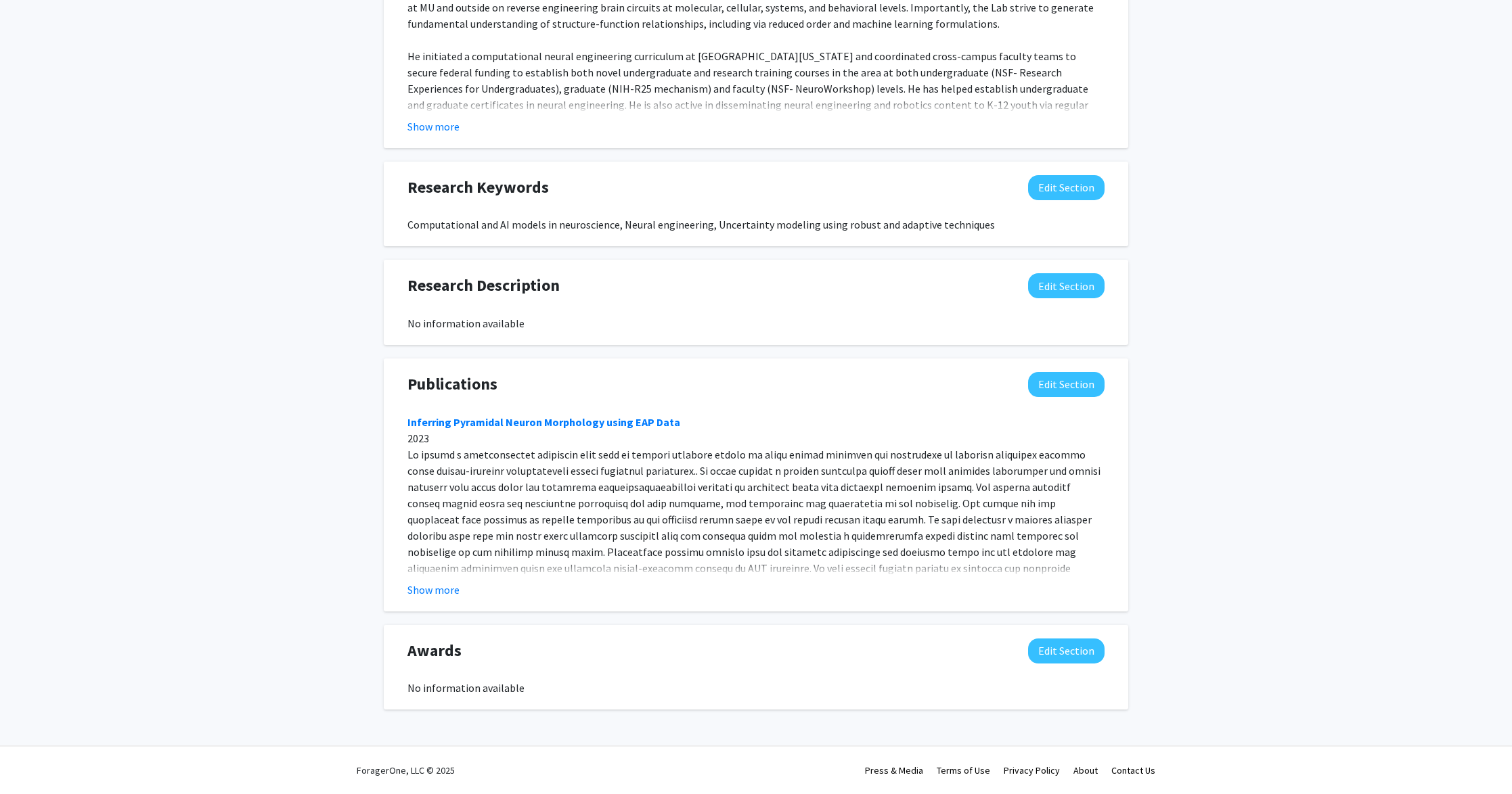
click at [429, 591] on button "Show more" at bounding box center [432, 590] width 52 height 17
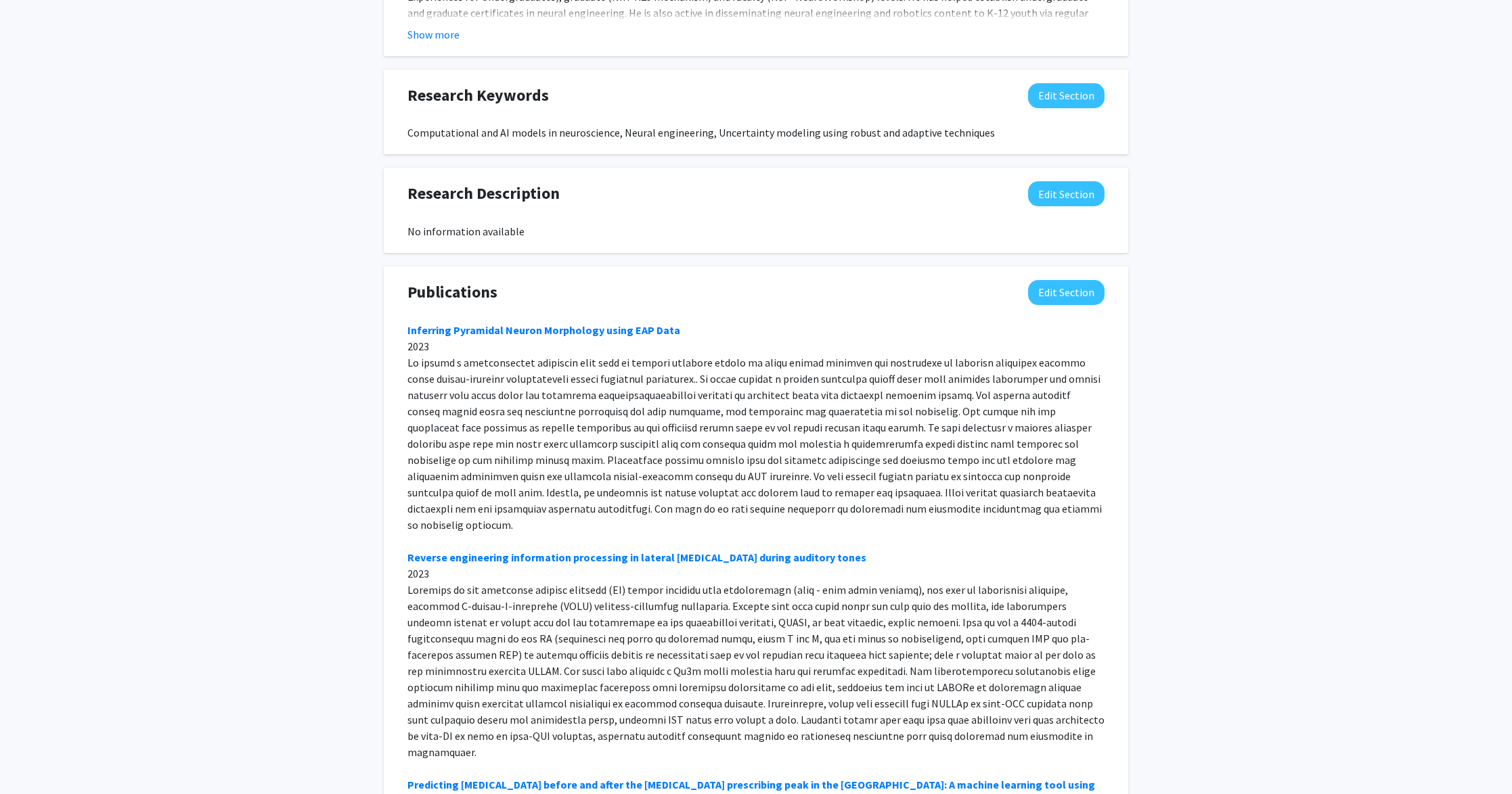
scroll to position [792, 0]
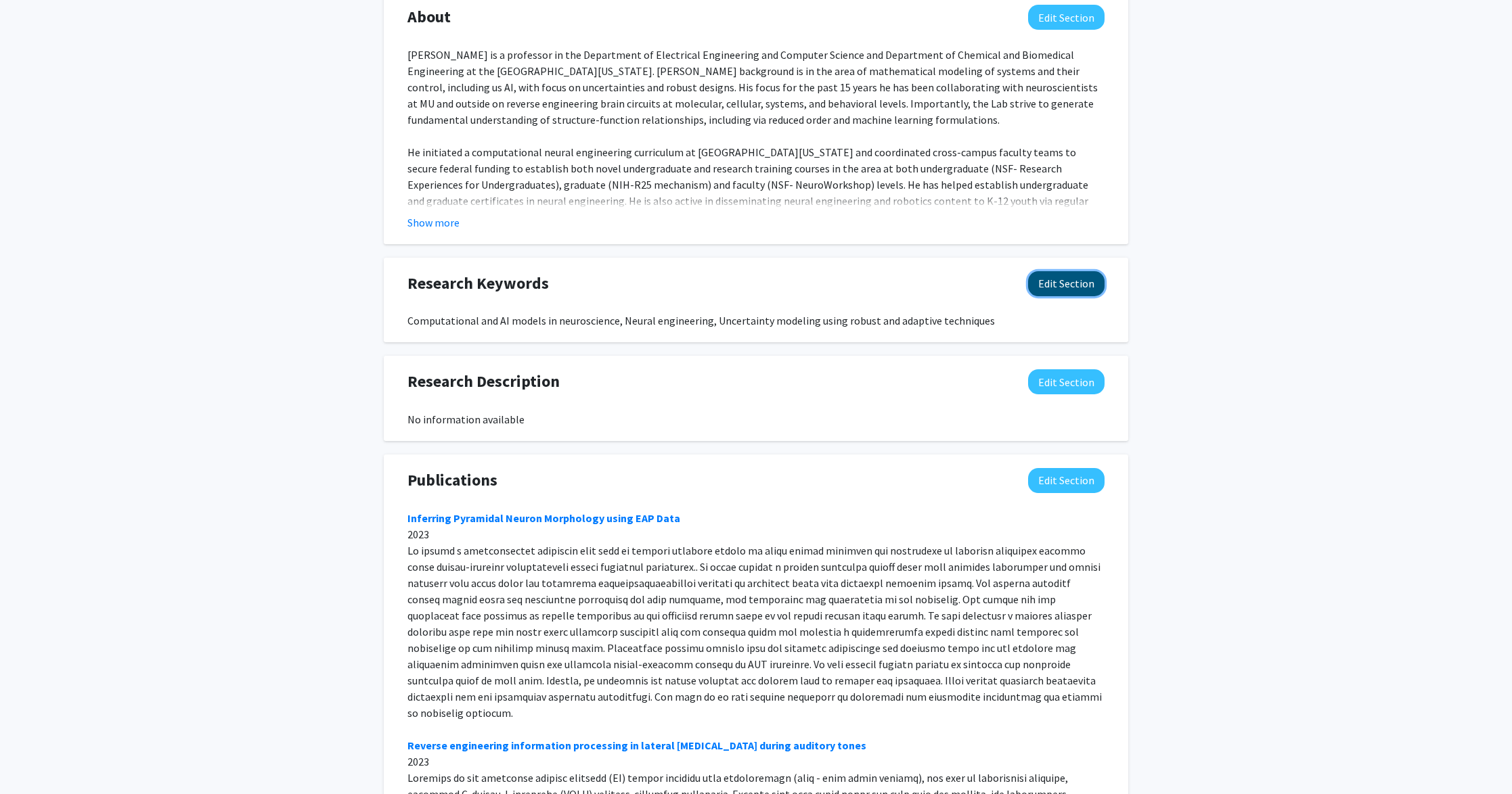
click at [1054, 281] on button "Edit Section" at bounding box center [1066, 284] width 76 height 25
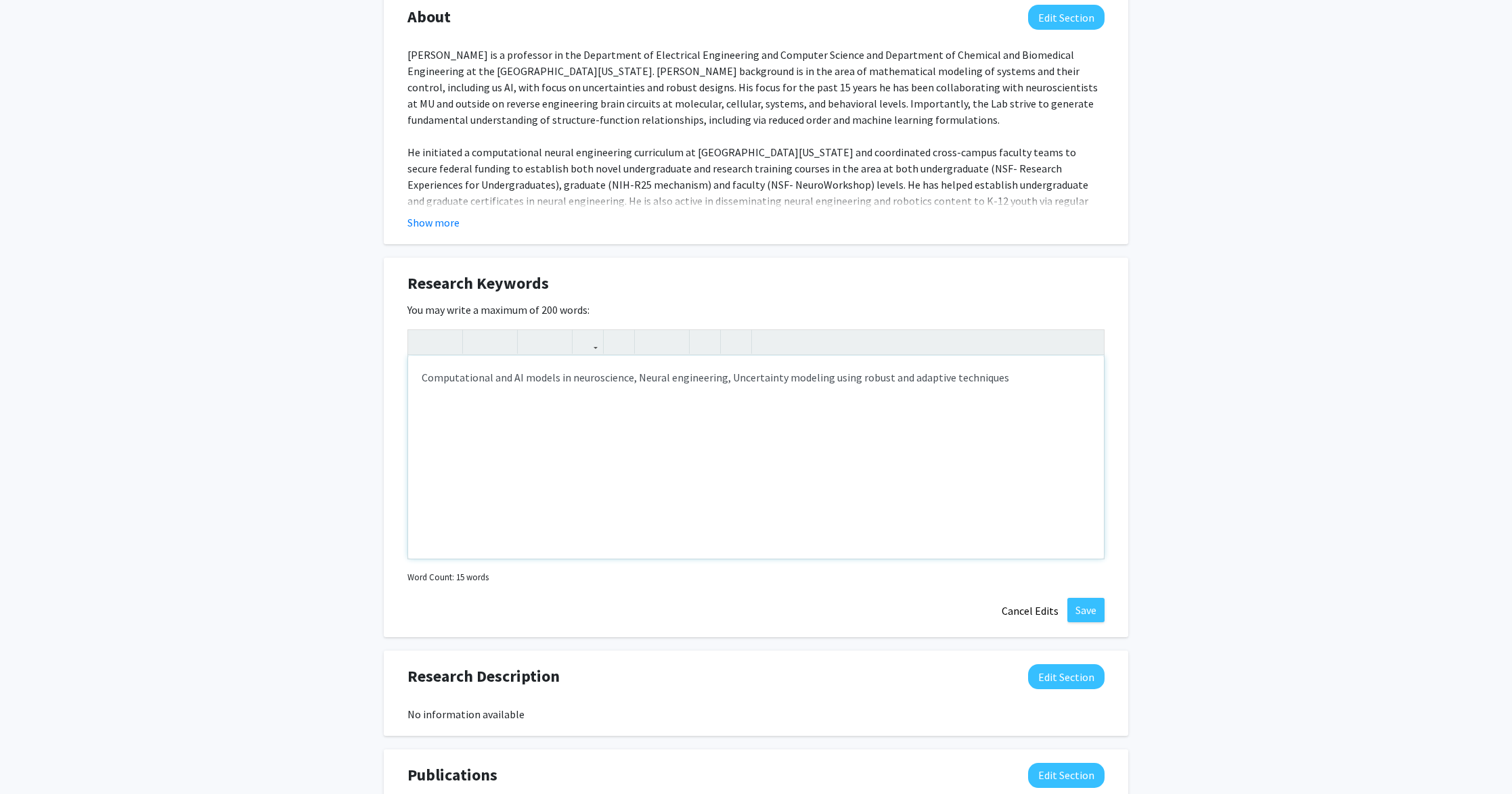
click at [727, 379] on div "Computational and AI models in neuroscience, Neural engineering, Uncertainty mo…" at bounding box center [756, 457] width 696 height 203
click at [970, 379] on div "Computational and AI models in neuroscience, Neural engineering, Modeling dynam…" at bounding box center [756, 457] width 696 height 203
click at [1007, 381] on div "Computational and AI models in neuroscience, Neural engineering, Modeling dynam…" at bounding box center [756, 457] width 696 height 203
click at [727, 381] on div "Computational and AI models in neuroscience, Neural engineering, Modeling dynam…" at bounding box center [756, 457] width 696 height 203
type textarea "Computational and AI models in neuroscience, Neural engineering, Reverse engine…"
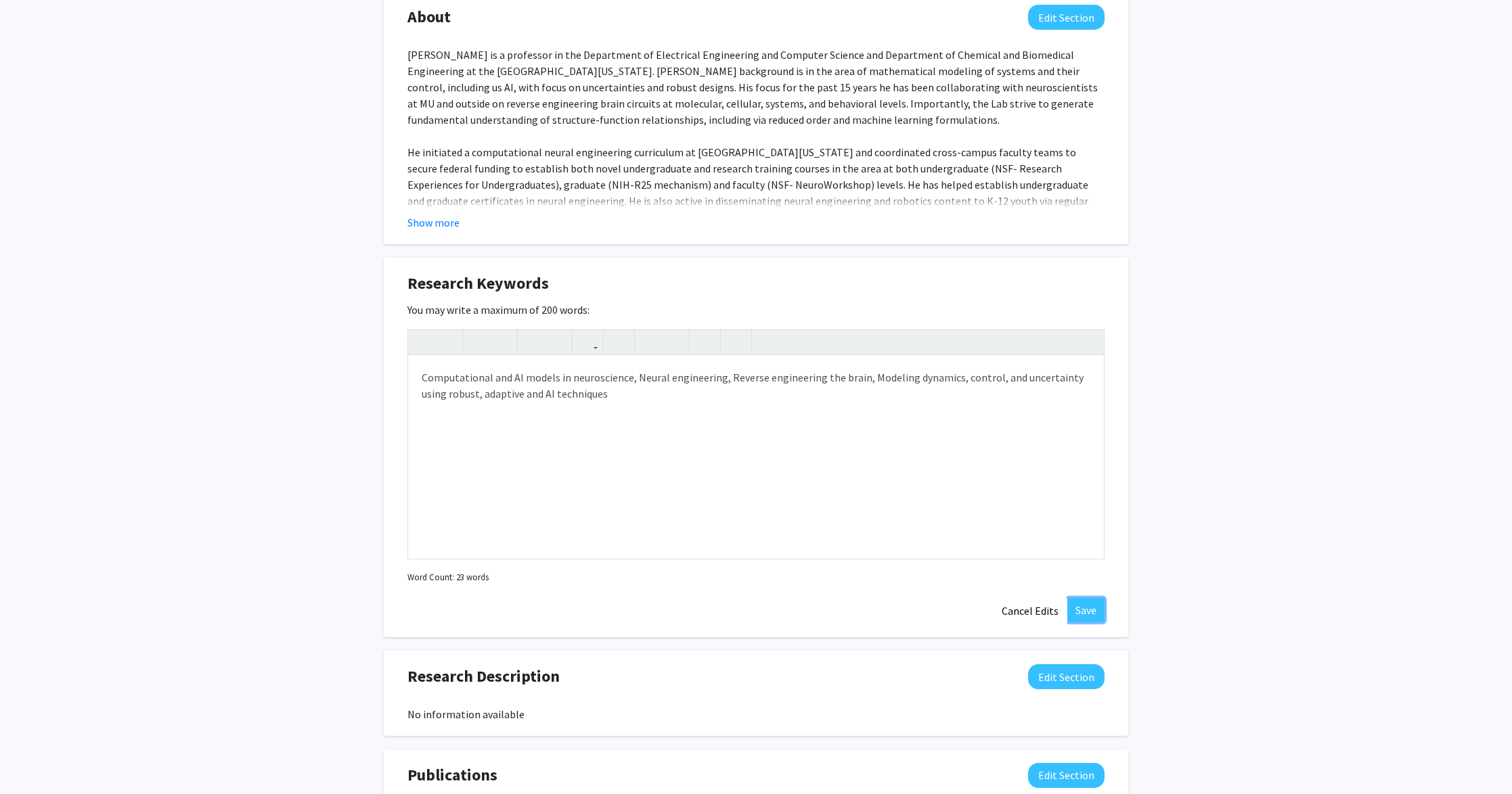
click at [1086, 610] on button "Save" at bounding box center [1085, 610] width 37 height 25
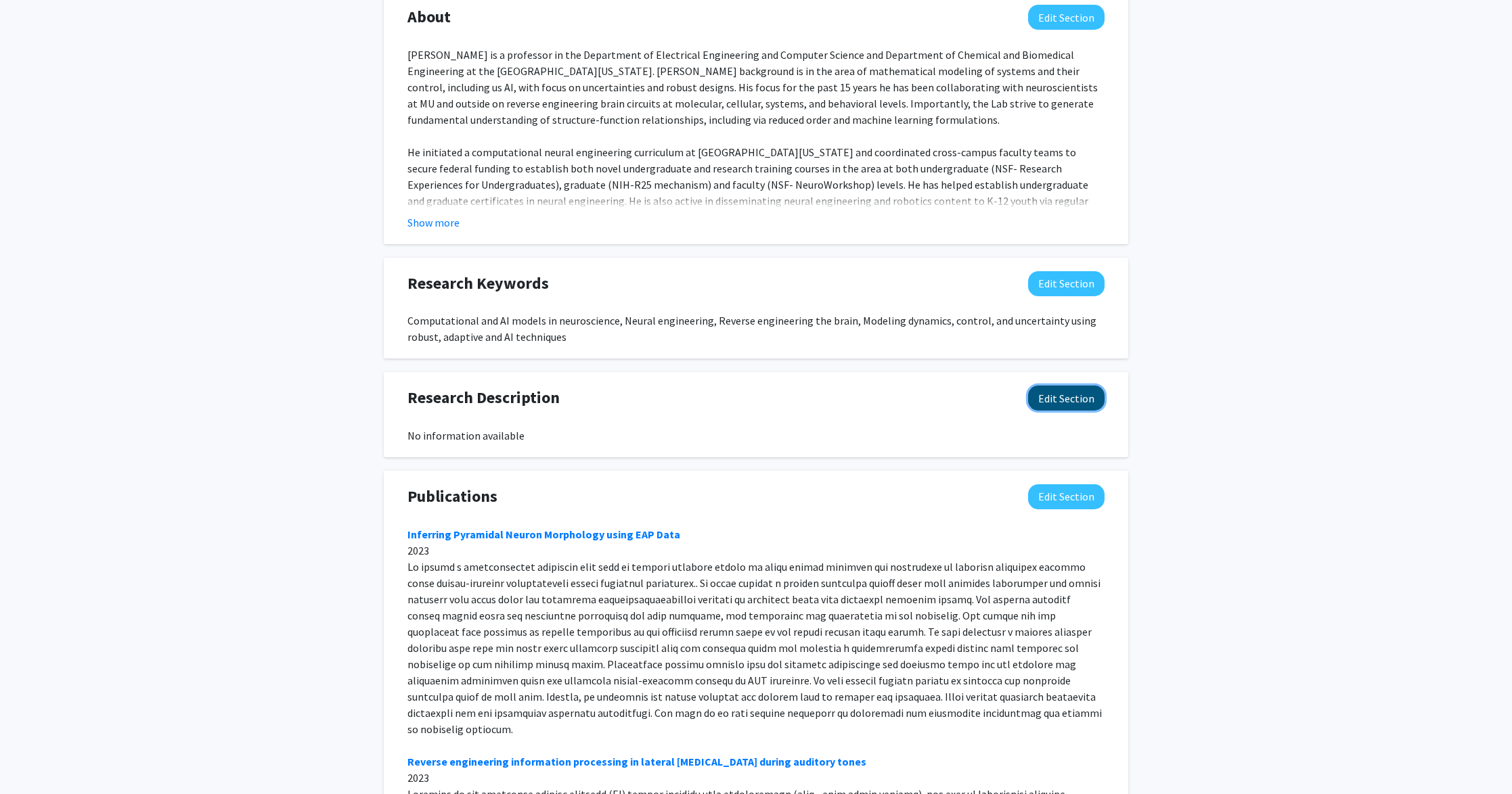
click at [1069, 394] on button "Edit Section" at bounding box center [1066, 398] width 76 height 25
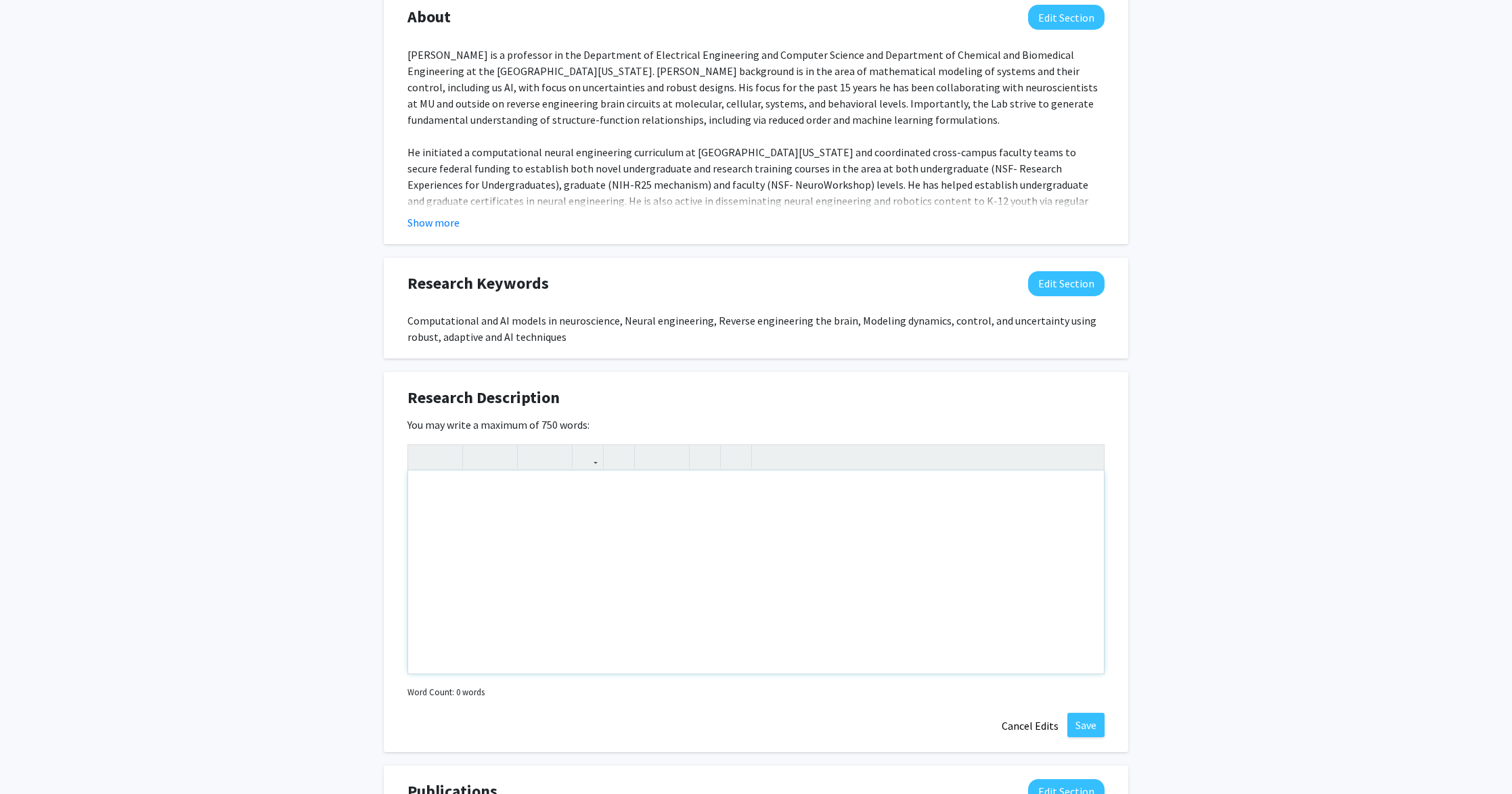
click at [469, 501] on div "Note to users with screen readers: Please deactivate our accessibility plugin f…" at bounding box center [756, 571] width 696 height 203
type textarea "S"
type textarea "<p>See information at the site [URL][DOMAIN_NAME]</p><p><br></p>"
click at [1086, 724] on button "Save" at bounding box center [1085, 724] width 37 height 25
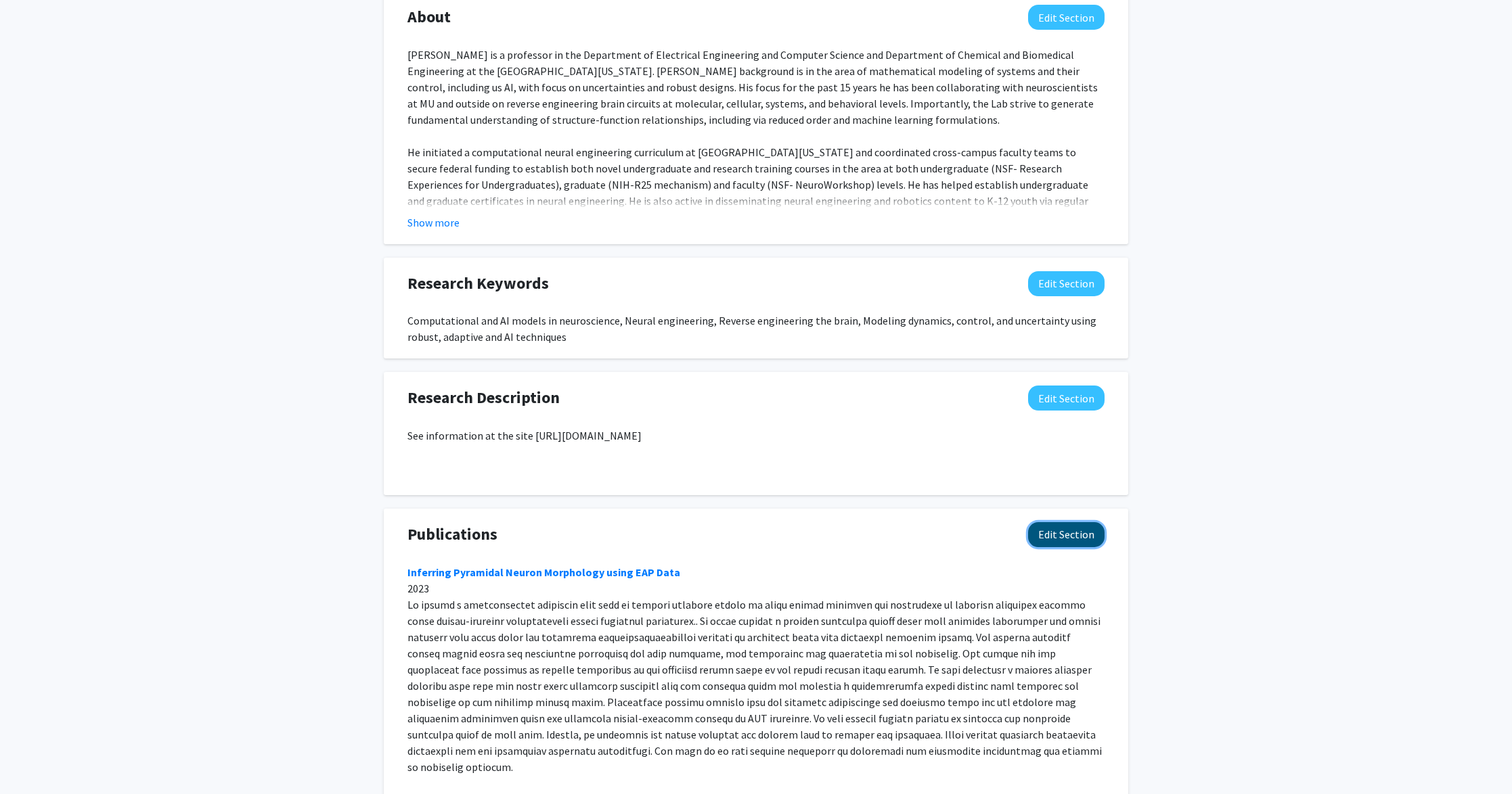
click at [1058, 534] on button "Edit Section" at bounding box center [1066, 535] width 76 height 25
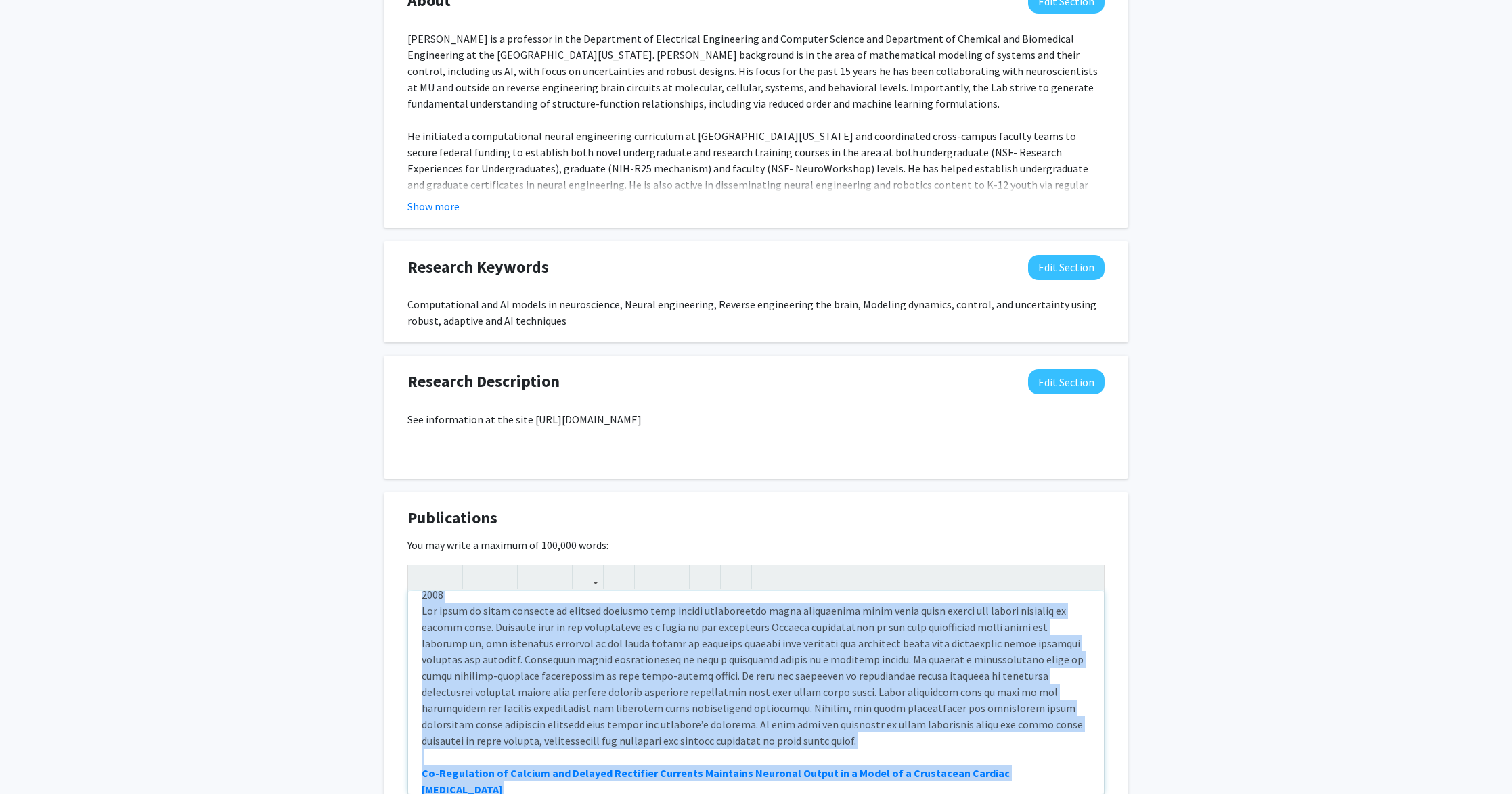
scroll to position [1069, 0]
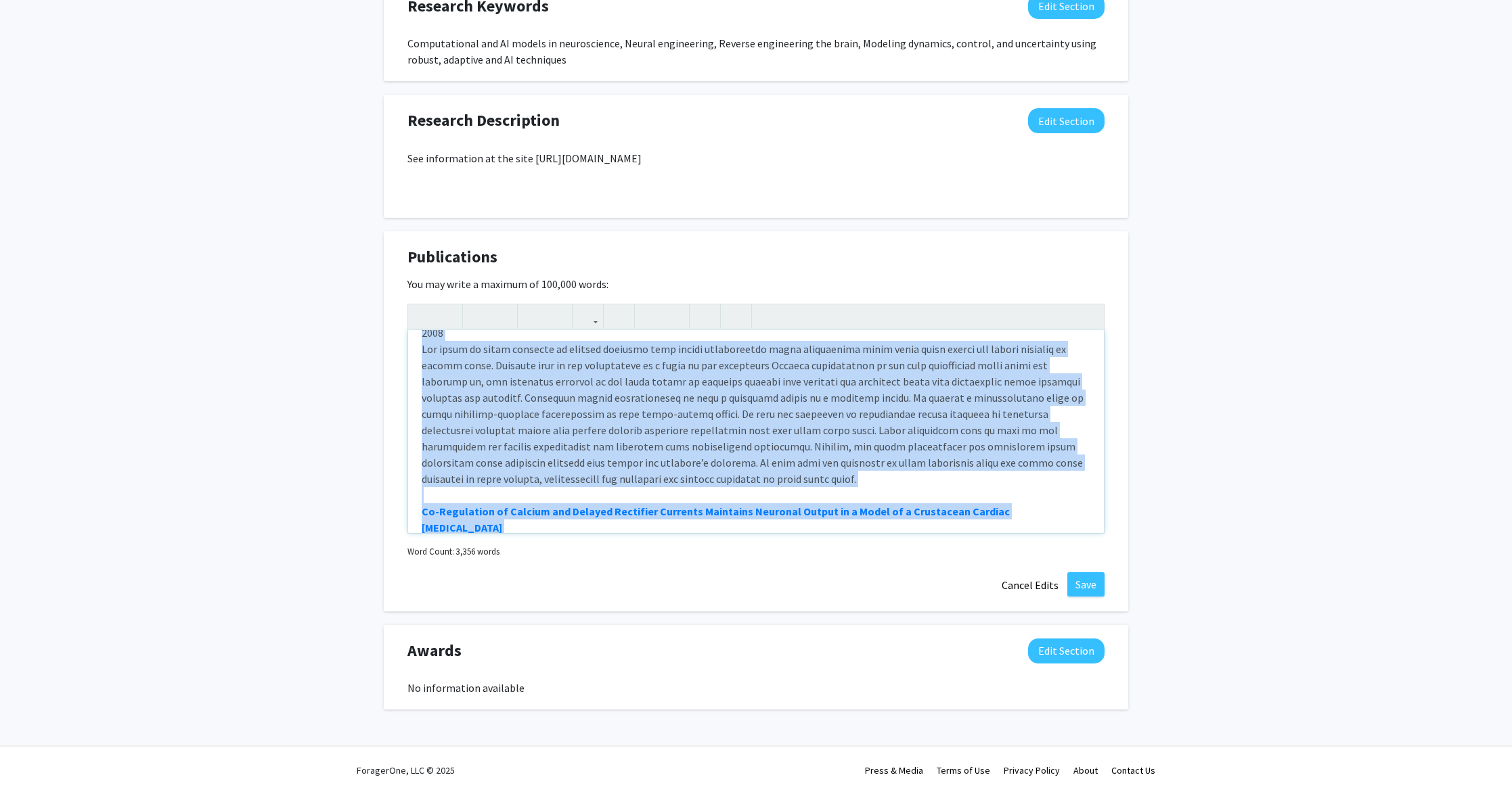
drag, startPoint x: 414, startPoint y: 626, endPoint x: 797, endPoint y: 864, distance: 450.9
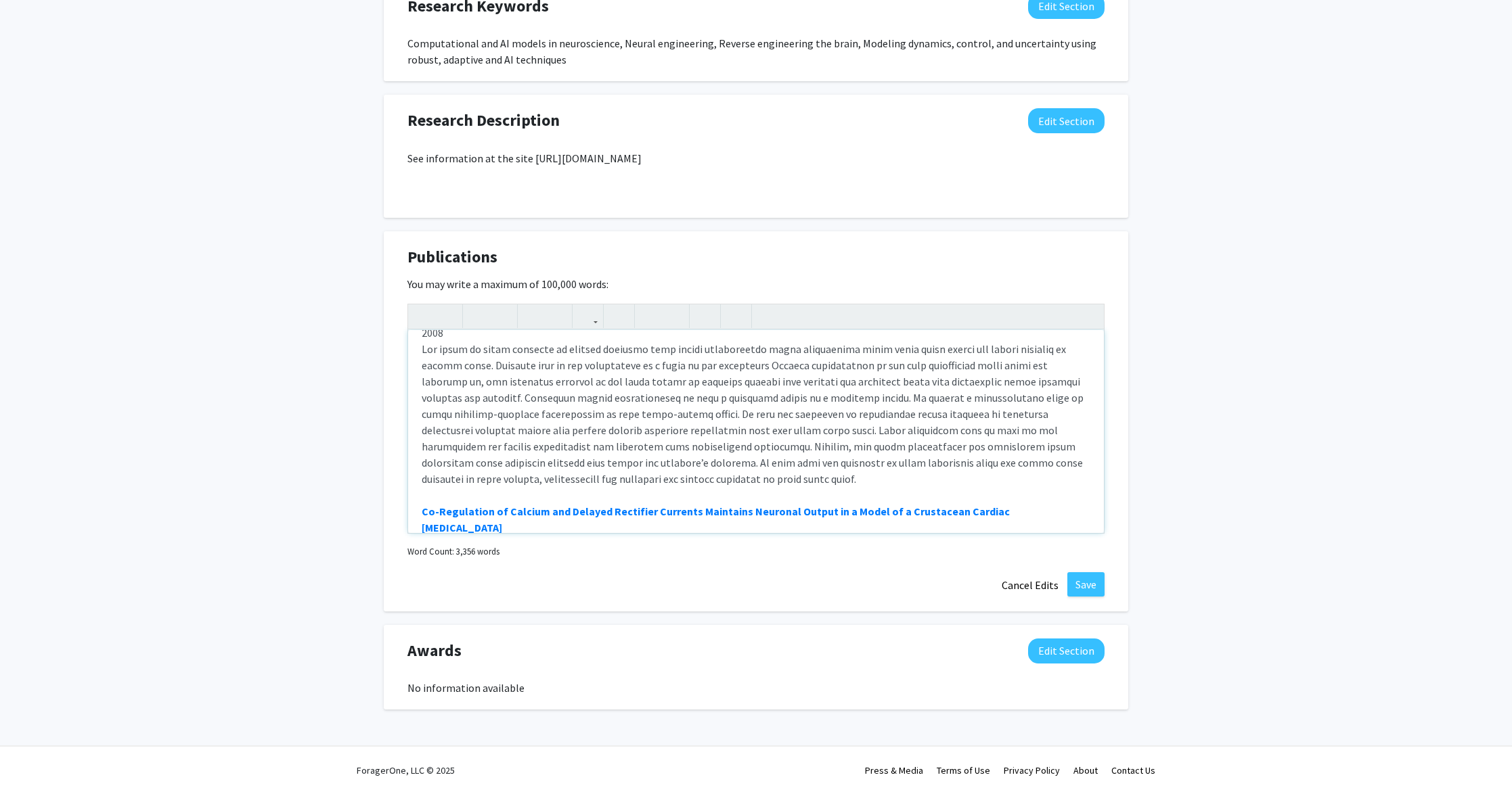
scroll to position [0, 0]
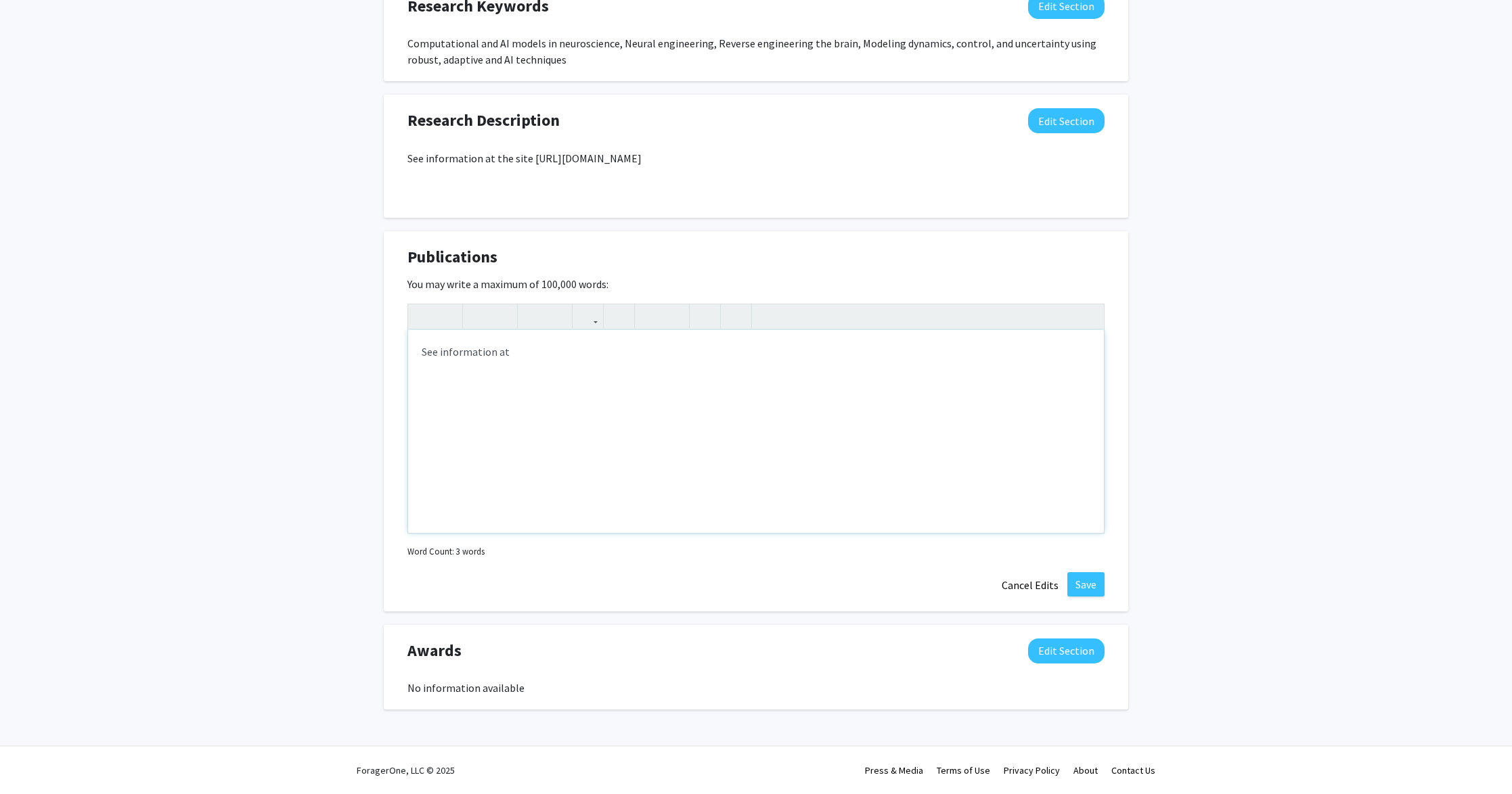
type textarea "See information at&nbsp;"
type textarea "<p>Visit [URL][DOMAIN_NAME]</p><p><br></p>"
click at [1091, 582] on button "Save" at bounding box center [1085, 584] width 37 height 25
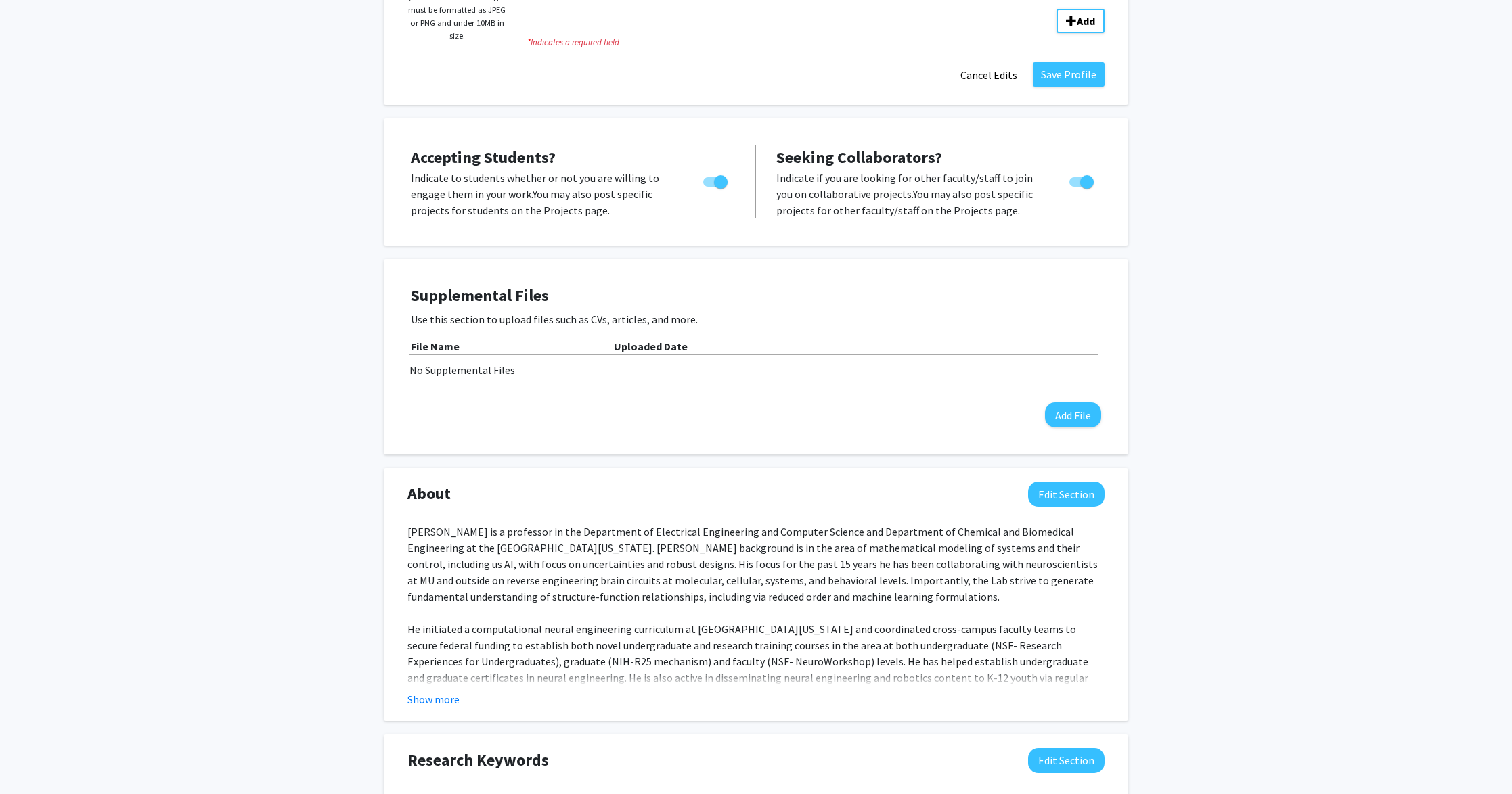
scroll to position [384, 0]
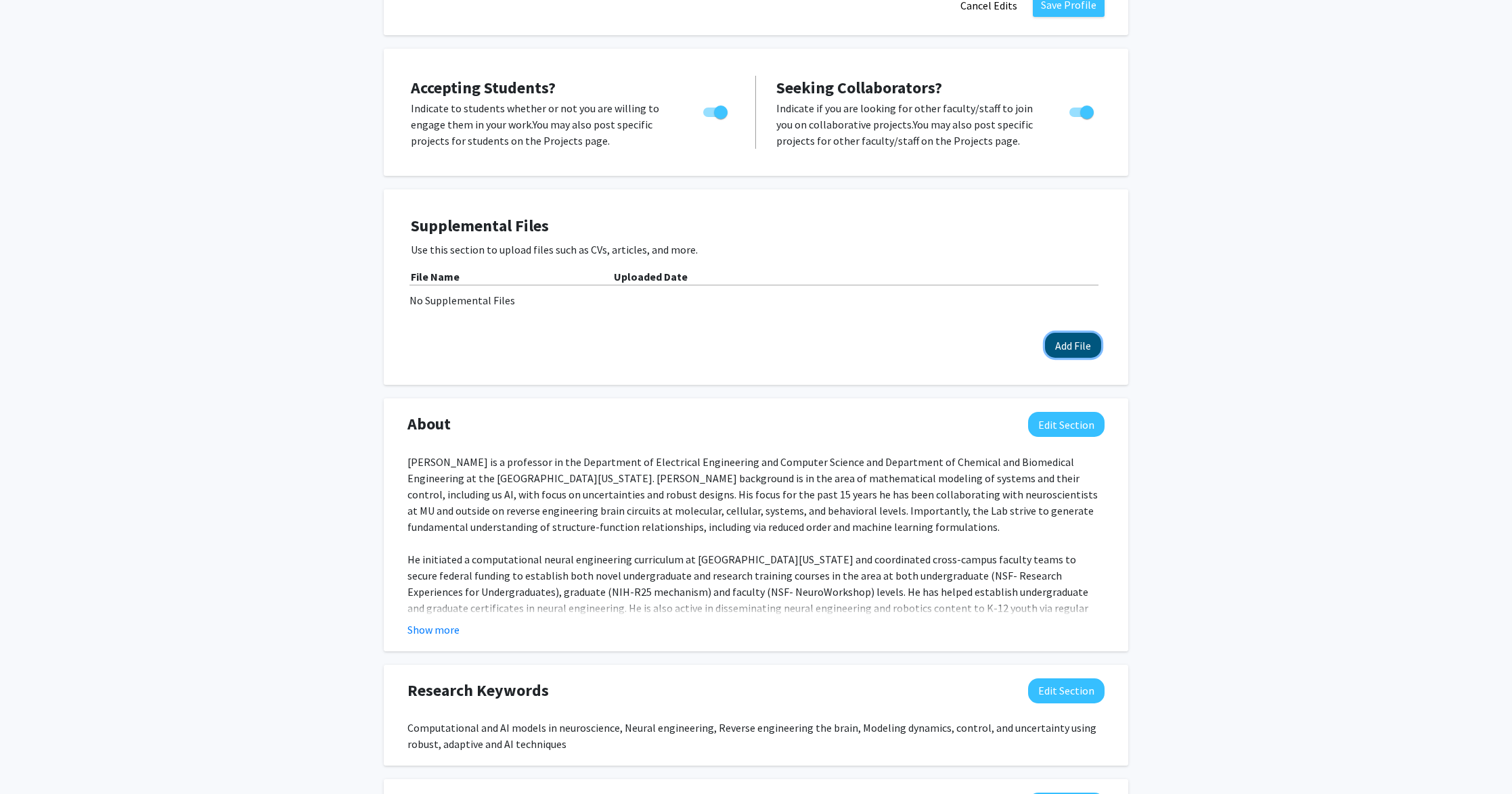
click at [1076, 348] on button "Add File" at bounding box center [1073, 346] width 56 height 25
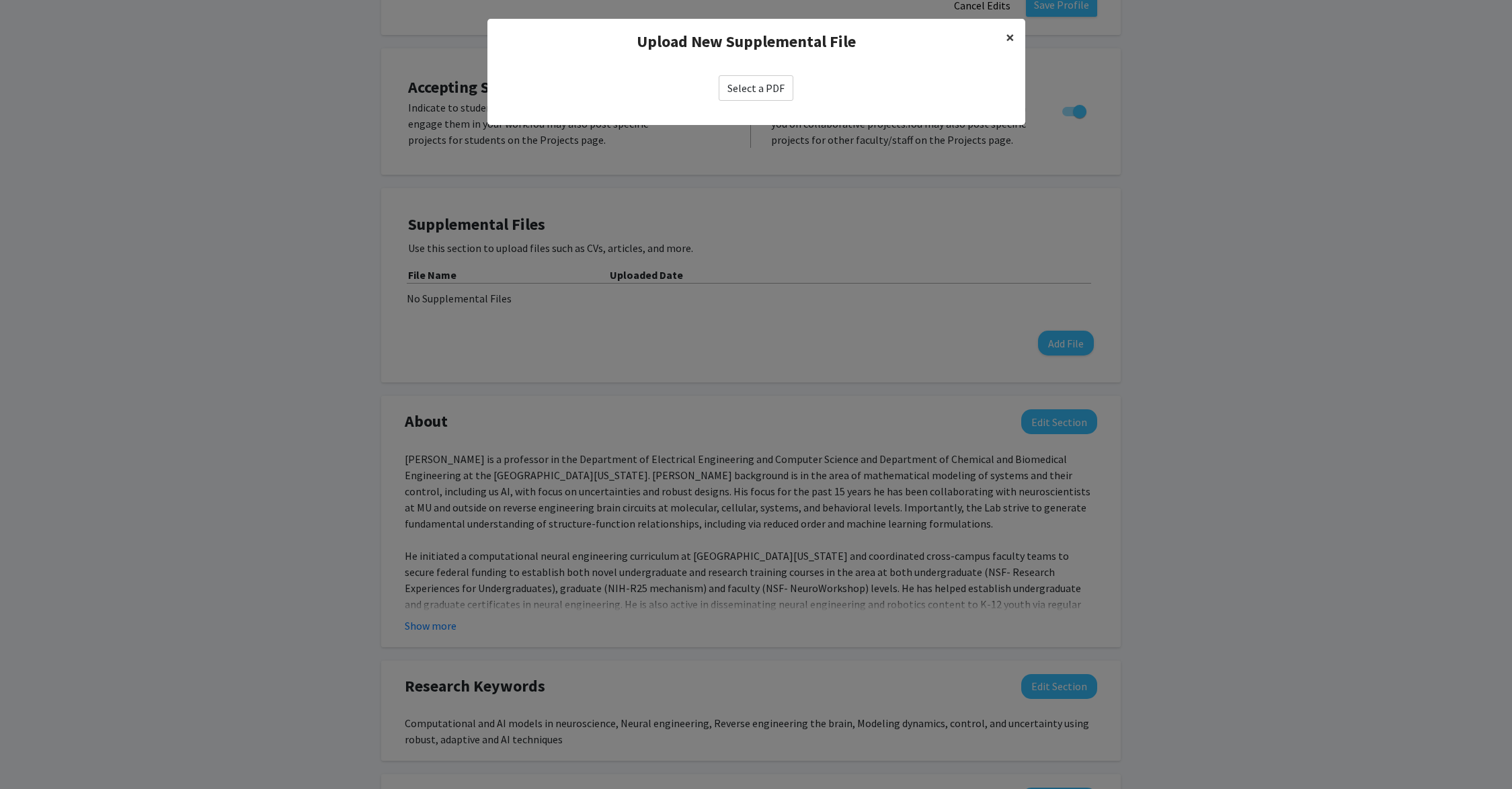
click at [1006, 30] on span "×" at bounding box center [1010, 37] width 9 height 20
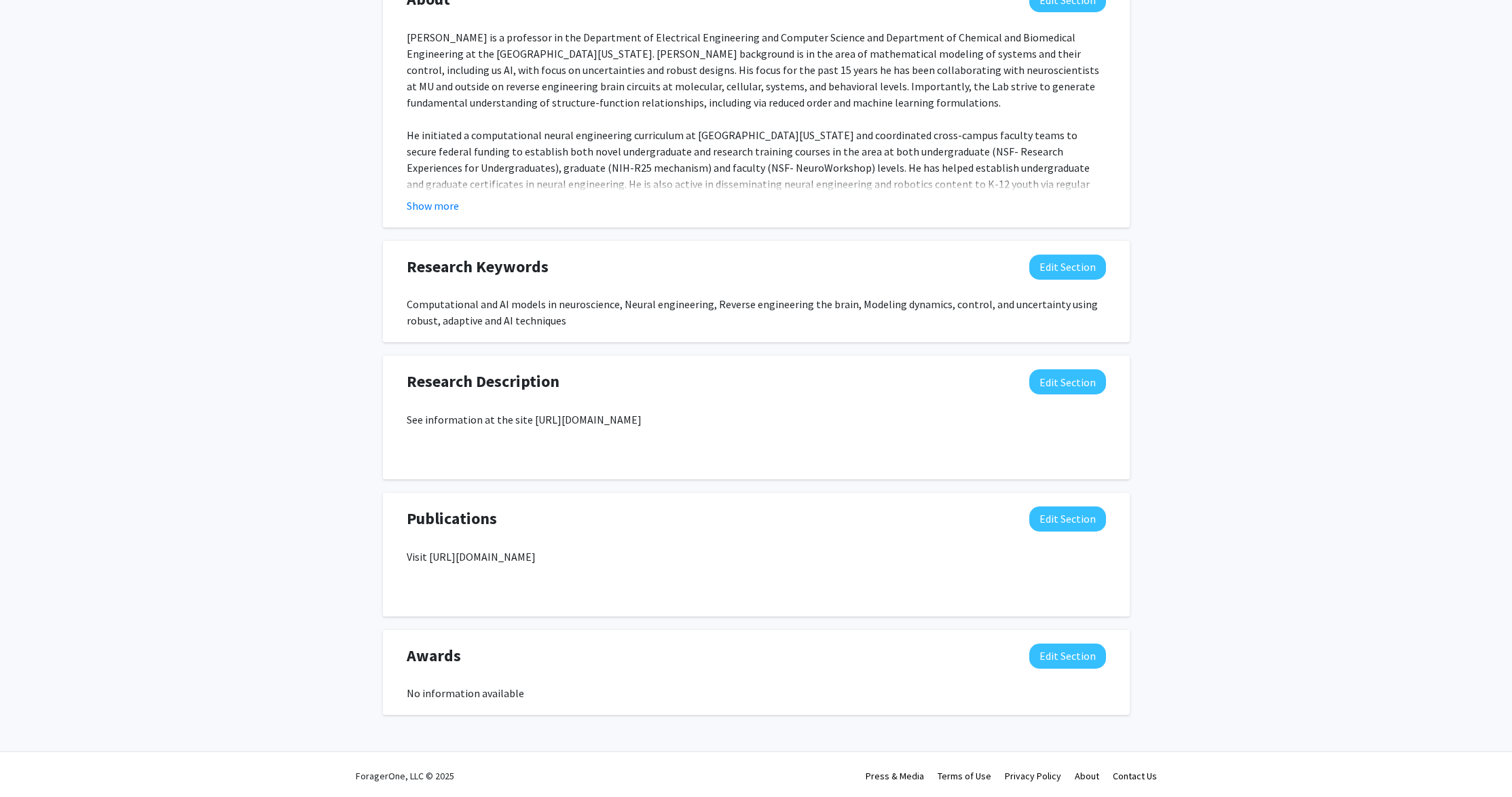
scroll to position [0, 0]
